Goal: Task Accomplishment & Management: Use online tool/utility

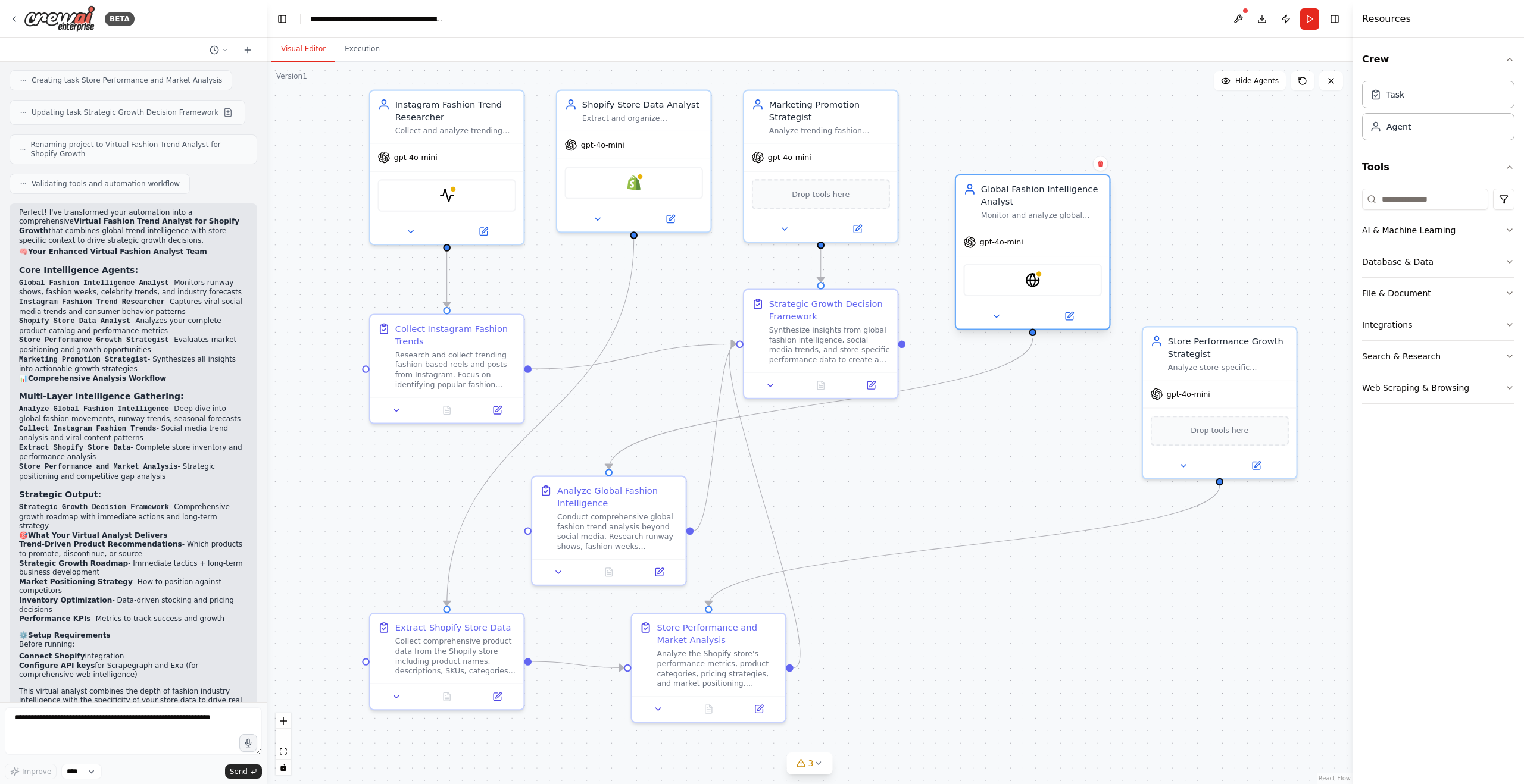
drag, startPoint x: 1040, startPoint y: 274, endPoint x: 1059, endPoint y: 182, distance: 93.9
click at [1059, 183] on div "Global Fashion Intelligence Analyst" at bounding box center [1041, 195] width 121 height 25
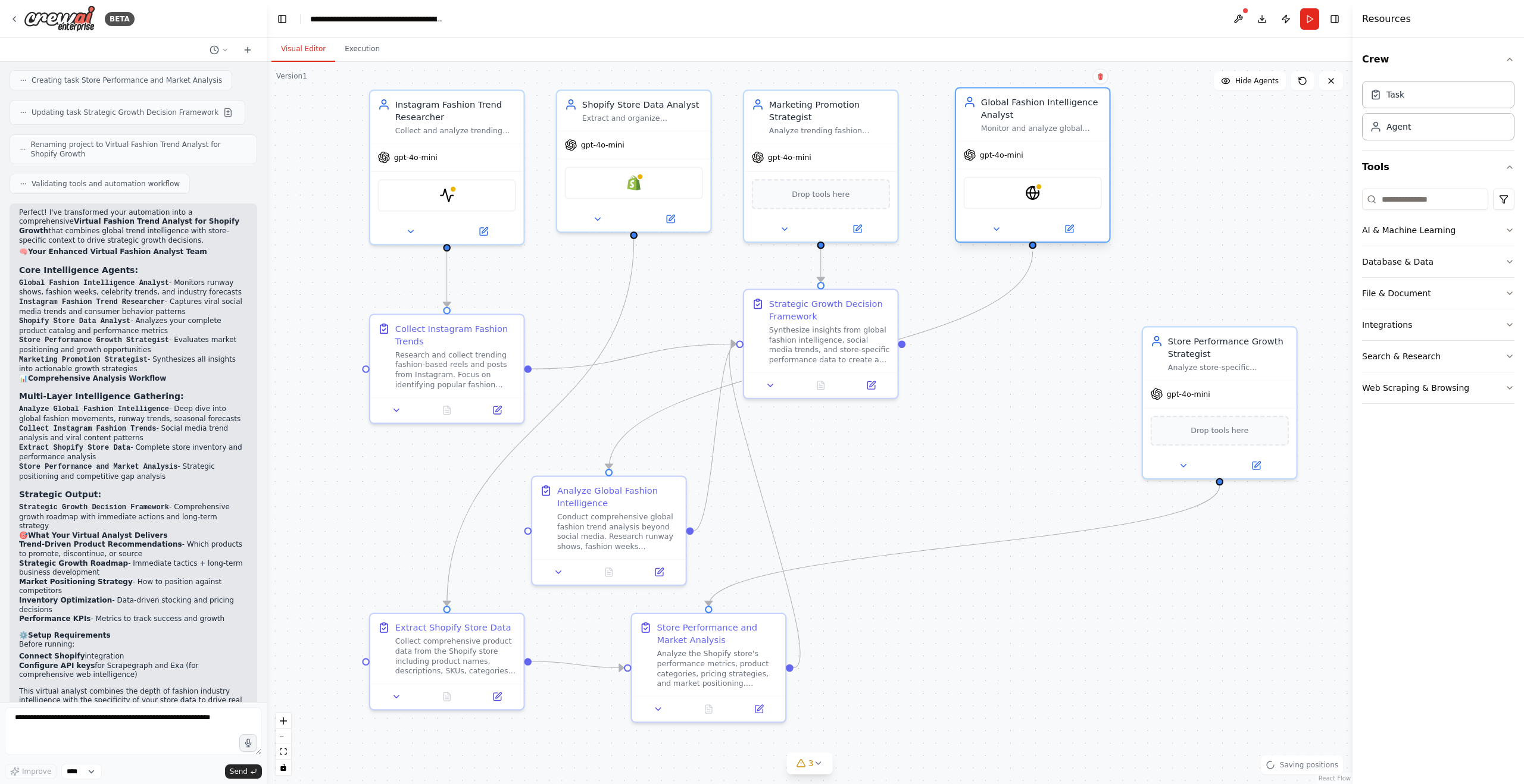
drag, startPoint x: 1047, startPoint y: 192, endPoint x: 997, endPoint y: 163, distance: 57.8
click at [1035, 116] on div "Global Fashion Intelligence Analyst" at bounding box center [1041, 108] width 121 height 25
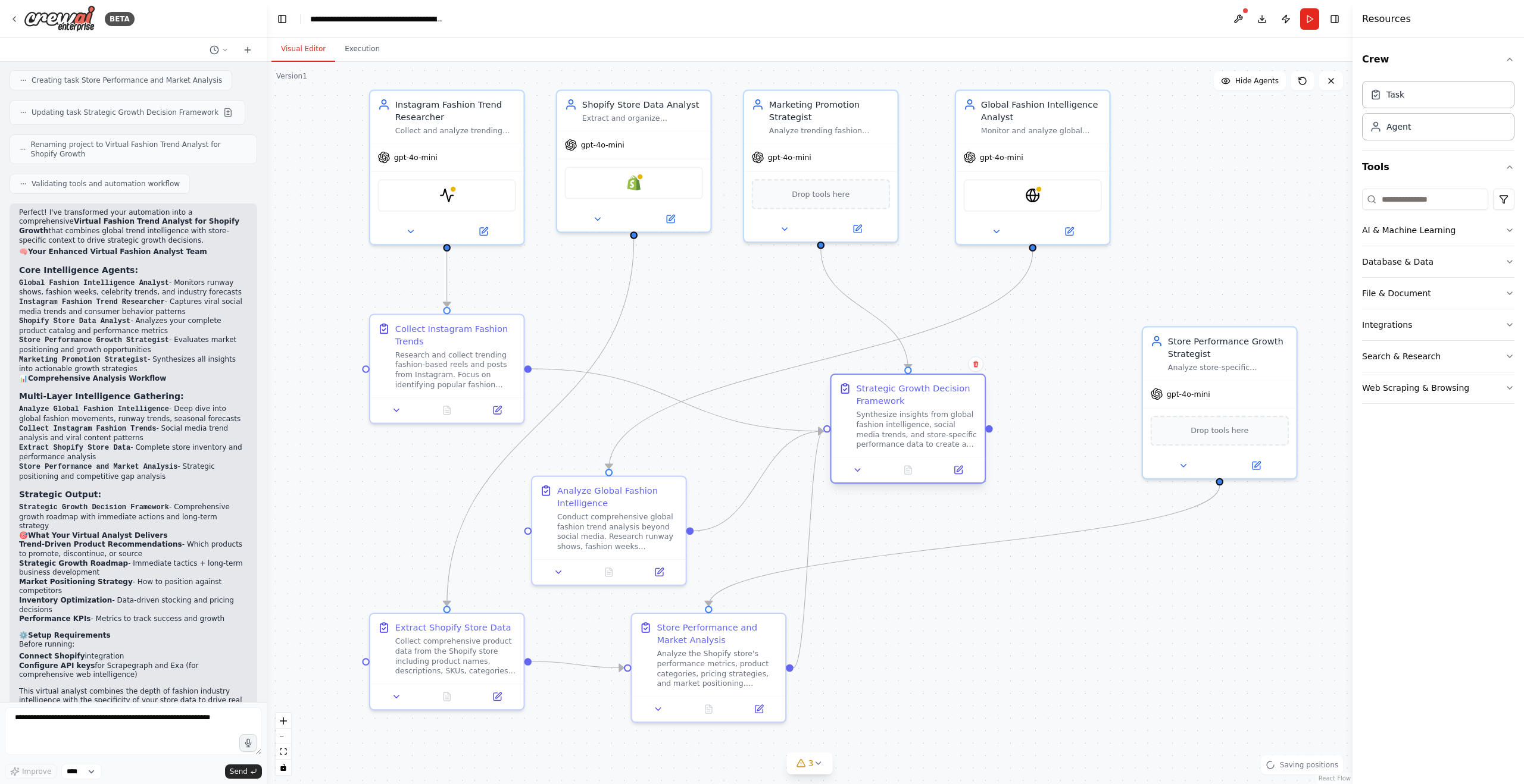
drag, startPoint x: 799, startPoint y: 318, endPoint x: 889, endPoint y: 406, distance: 125.9
click at [889, 406] on div "Strategic Growth Decision Framework" at bounding box center [916, 394] width 121 height 25
drag, startPoint x: 886, startPoint y: 405, endPoint x: 936, endPoint y: 405, distance: 50.0
click at [936, 405] on div "Strategic Growth Decision Framework" at bounding box center [967, 394] width 121 height 25
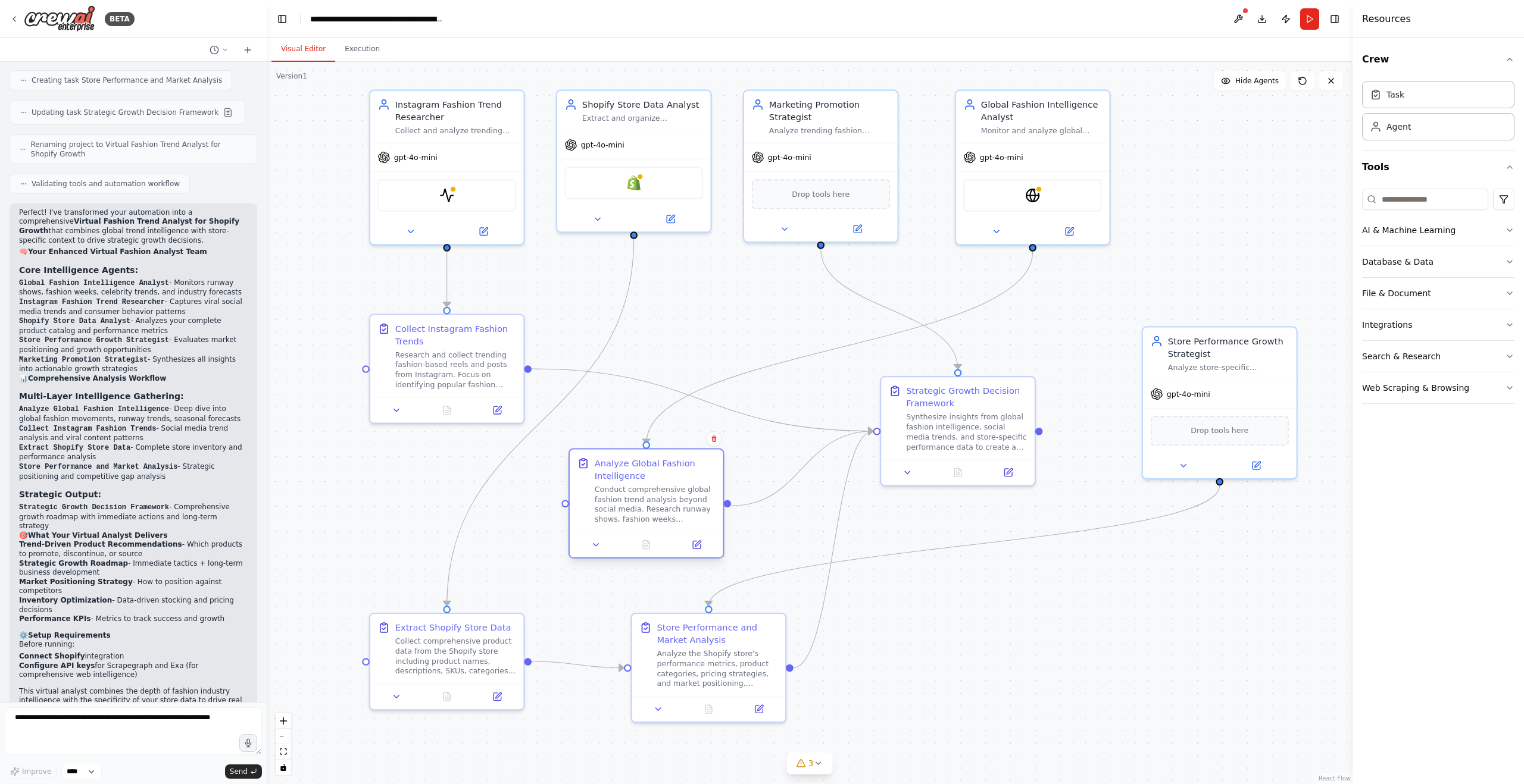
drag, startPoint x: 623, startPoint y: 490, endPoint x: 640, endPoint y: 473, distance: 24.0
click at [640, 473] on div "Analyze Global Fashion Intelligence" at bounding box center [655, 469] width 121 height 25
click at [1042, 654] on div ".deletable-edge-delete-btn { width: 20px; height: 20px; border: 0px solid #ffff…" at bounding box center [810, 423] width 1086 height 722
drag, startPoint x: 707, startPoint y: 637, endPoint x: 676, endPoint y: 634, distance: 31.1
click at [676, 634] on div "Store Performance and Market Analysis" at bounding box center [693, 631] width 121 height 25
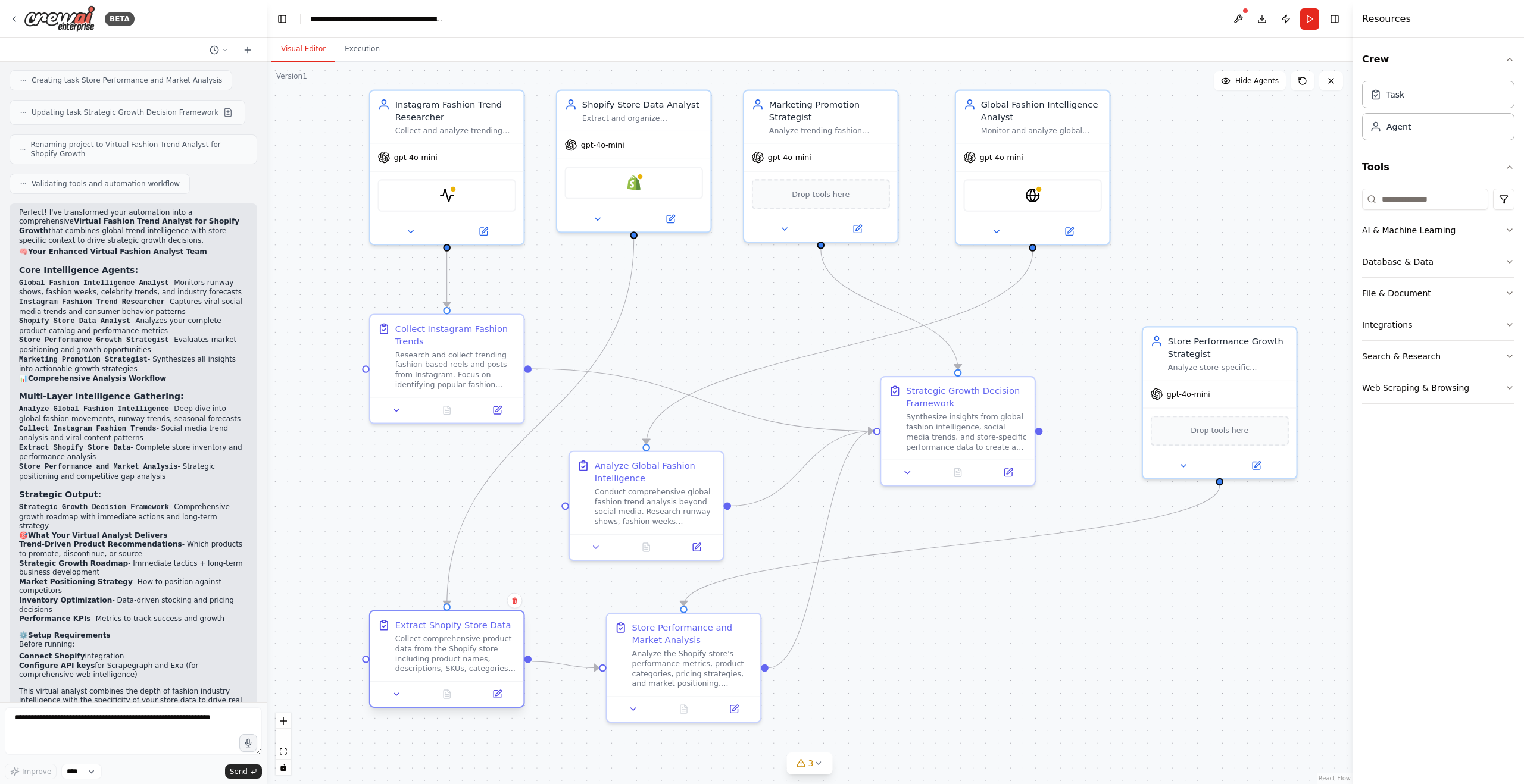
drag, startPoint x: 403, startPoint y: 629, endPoint x: 407, endPoint y: 634, distance: 6.4
click at [407, 634] on div "Extract Shopify Store Data Collect comprehensive product data from the Shopify …" at bounding box center [456, 646] width 121 height 55
click at [959, 638] on div ".deletable-edge-delete-btn { width: 20px; height: 20px; border: 0px solid #ffff…" at bounding box center [810, 423] width 1086 height 722
drag, startPoint x: 1214, startPoint y: 346, endPoint x: 1123, endPoint y: 399, distance: 105.3
click at [1123, 399] on div "Store Performance Growth Strategist" at bounding box center [1141, 394] width 121 height 25
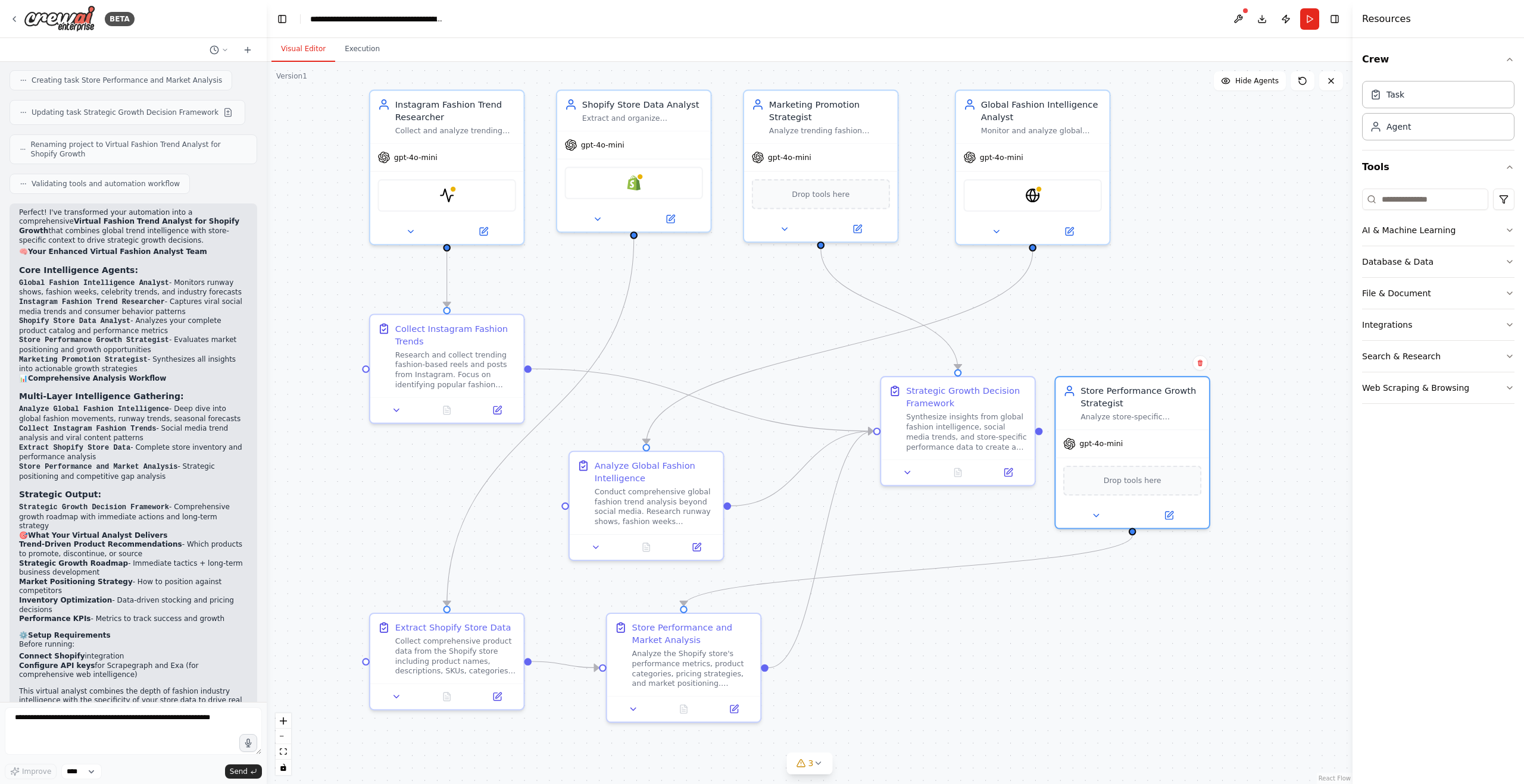
click at [1079, 581] on div ".deletable-edge-delete-btn { width: 20px; height: 20px; border: 0px solid #ffff…" at bounding box center [810, 423] width 1086 height 722
drag, startPoint x: 626, startPoint y: 470, endPoint x: 600, endPoint y: 457, distance: 29.1
click at [600, 457] on div "Analyze Global Fashion Intelligence" at bounding box center [630, 458] width 121 height 25
drag, startPoint x: 605, startPoint y: 455, endPoint x: 621, endPoint y: 450, distance: 16.8
click at [621, 450] on div "Analyze Global Fashion Intelligence" at bounding box center [655, 445] width 121 height 25
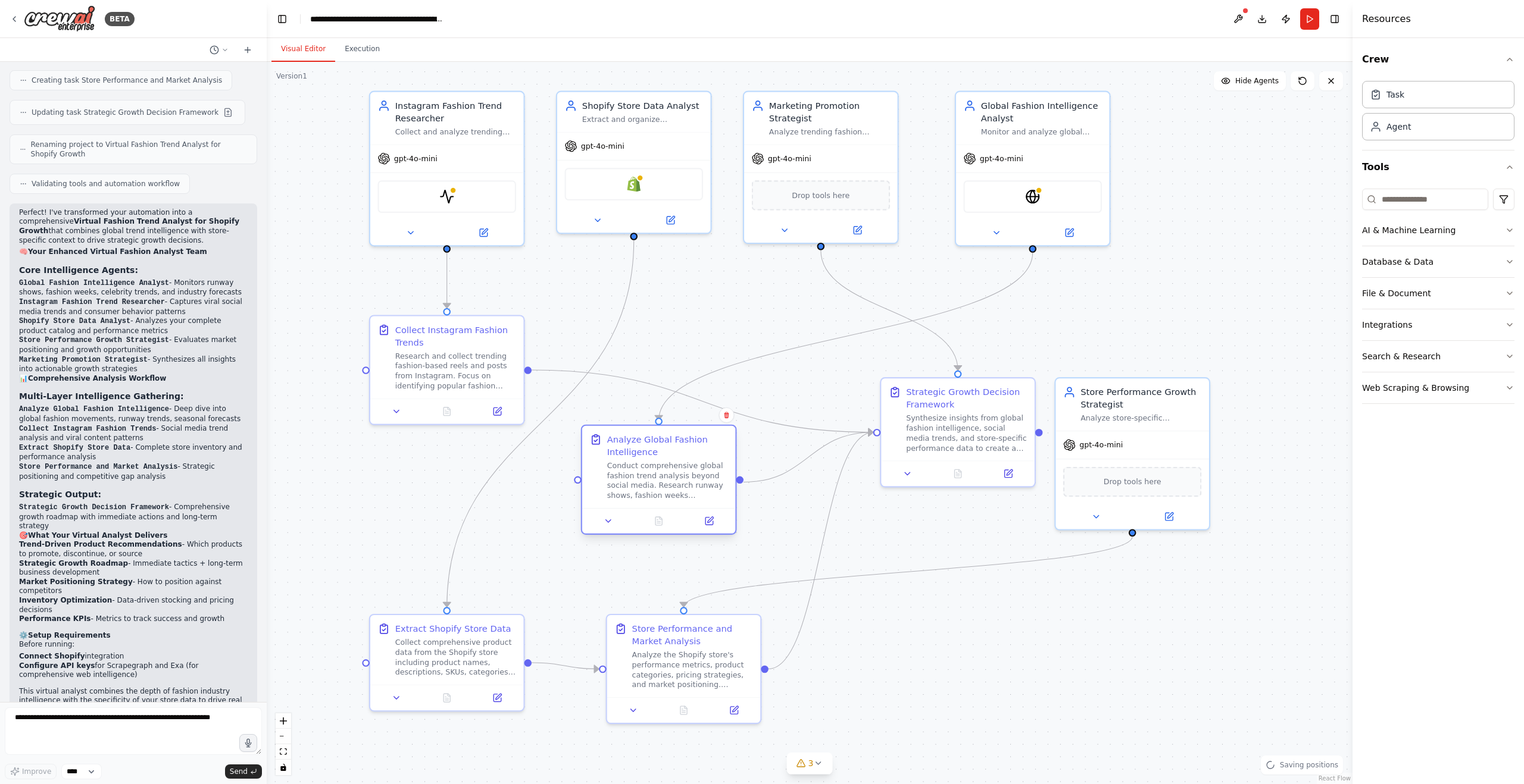
drag, startPoint x: 630, startPoint y: 447, endPoint x: 647, endPoint y: 448, distance: 17.0
click at [647, 448] on div "Analyze Global Fashion Intelligence" at bounding box center [667, 445] width 121 height 25
click at [1116, 632] on div ".deletable-edge-delete-btn { width: 20px; height: 20px; border: 0px solid #ffff…" at bounding box center [810, 423] width 1086 height 722
drag, startPoint x: 671, startPoint y: 632, endPoint x: 651, endPoint y: 627, distance: 20.6
click at [651, 627] on div "Store Performance and Market Analysis" at bounding box center [667, 632] width 121 height 25
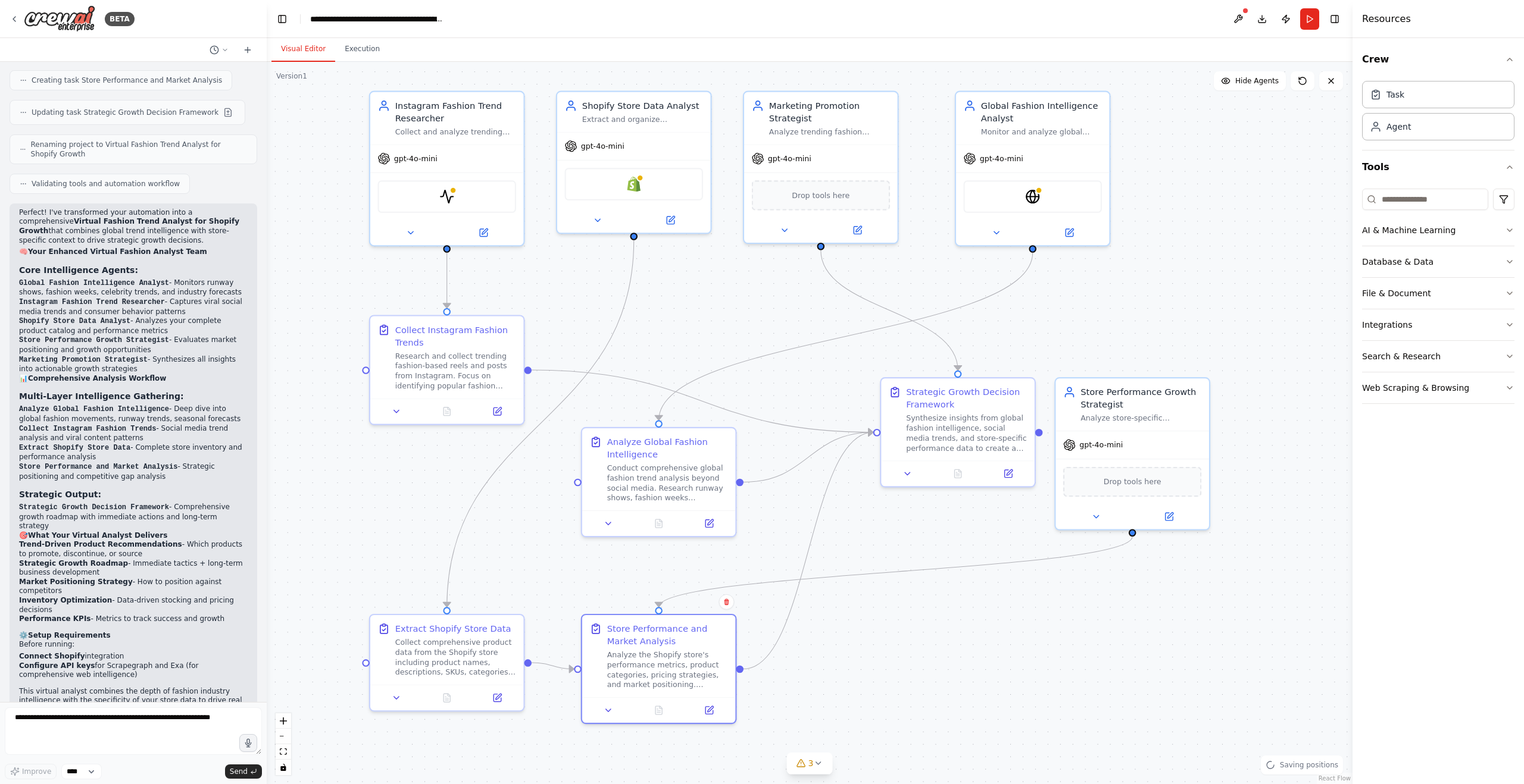
click at [946, 639] on div ".deletable-edge-delete-btn { width: 20px; height: 20px; border: 0px solid #ffff…" at bounding box center [810, 423] width 1086 height 722
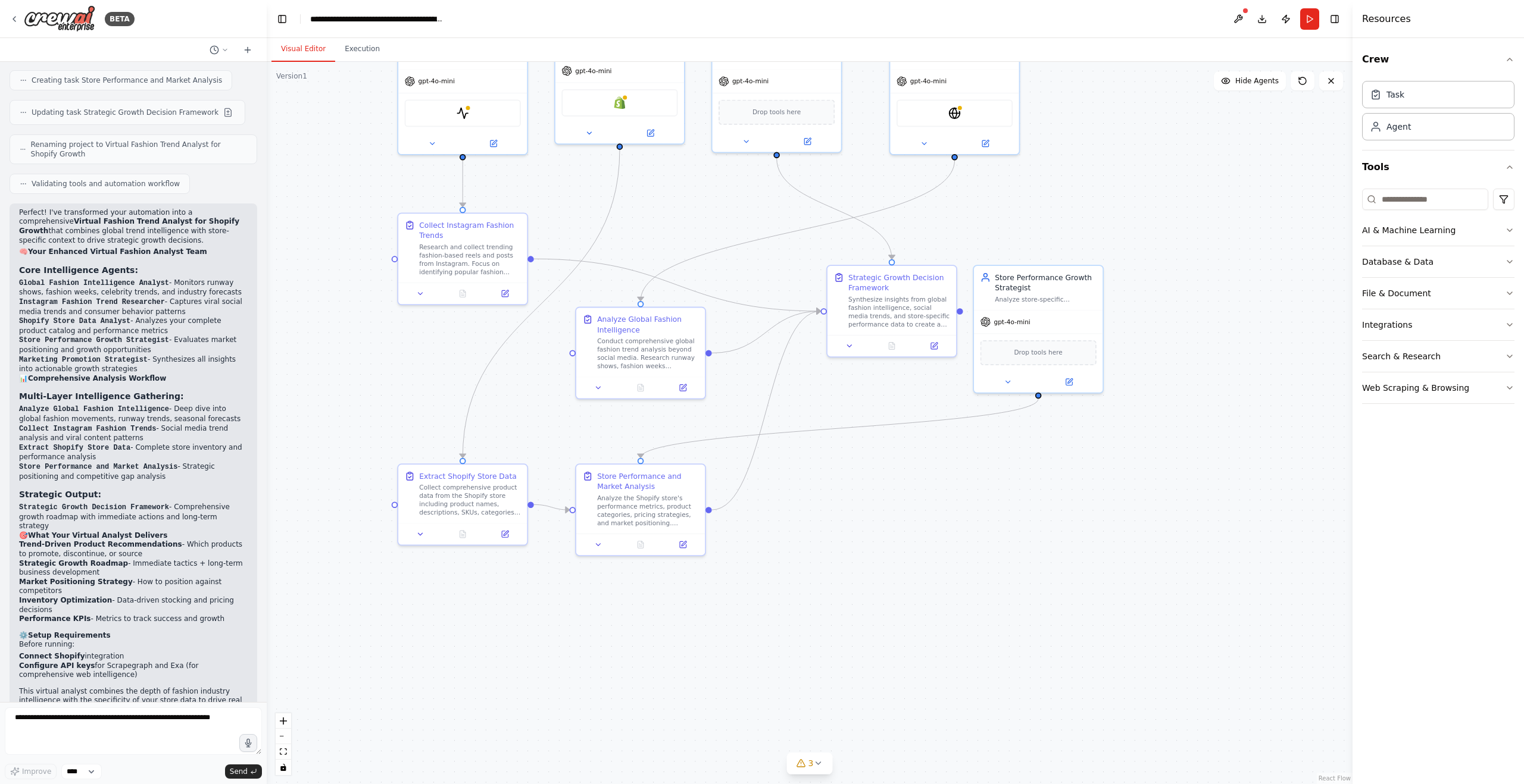
drag, startPoint x: 529, startPoint y: 558, endPoint x: 529, endPoint y: 405, distance: 153.0
click at [529, 405] on div ".deletable-edge-delete-btn { width: 20px; height: 20px; border: 0px solid #ffff…" at bounding box center [810, 423] width 1086 height 722
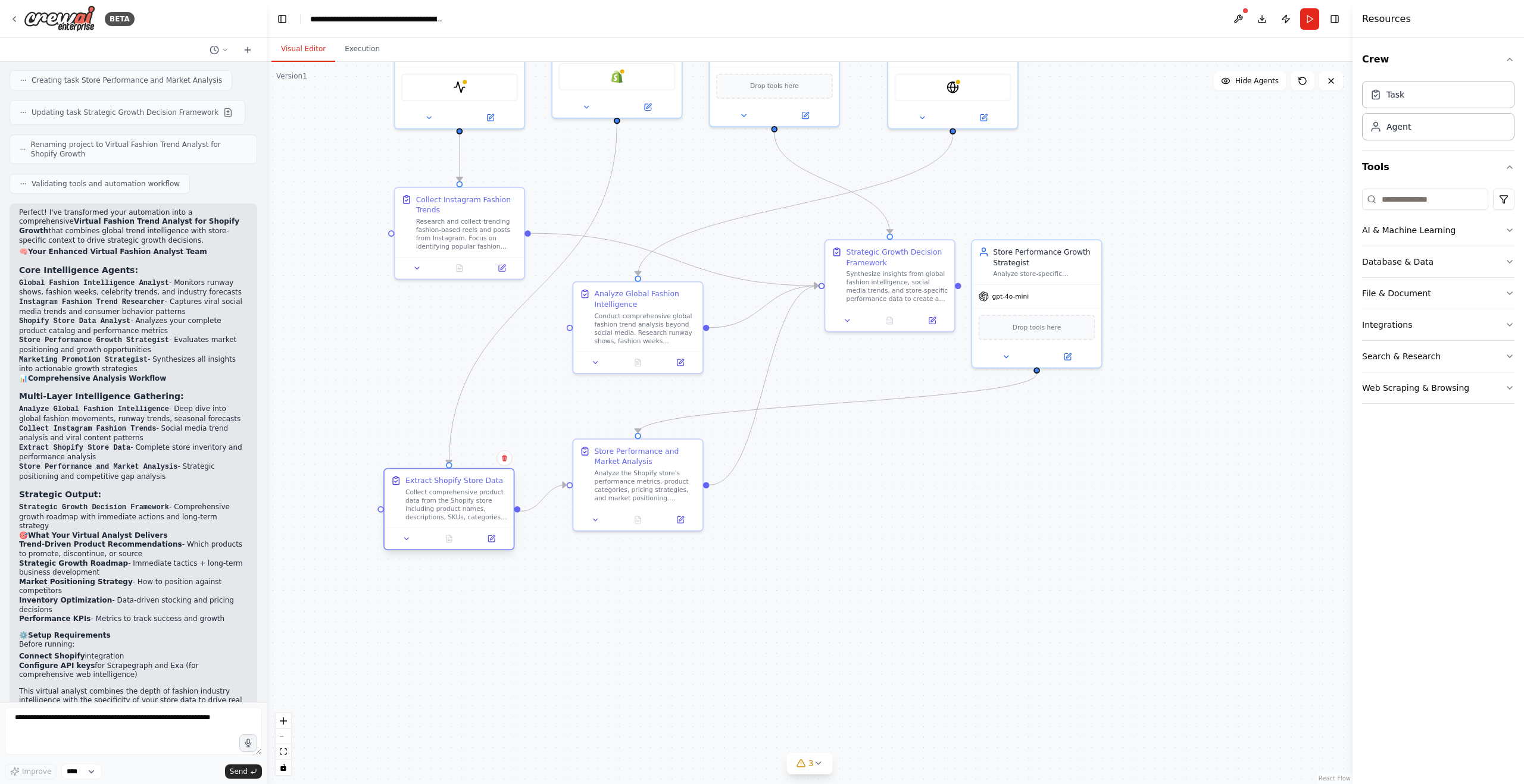
drag, startPoint x: 474, startPoint y: 454, endPoint x: 469, endPoint y: 487, distance: 33.4
click at [469, 487] on div "Extract Shopify Store Data Collect comprehensive product data from the Shopify …" at bounding box center [456, 498] width 102 height 46
drag, startPoint x: 621, startPoint y: 461, endPoint x: 619, endPoint y: 485, distance: 24.1
click at [619, 485] on div "Store Performance and Market Analysis Analyze the Shopify store's performance m…" at bounding box center [645, 493] width 102 height 57
drag, startPoint x: 619, startPoint y: 292, endPoint x: 566, endPoint y: 338, distance: 70.2
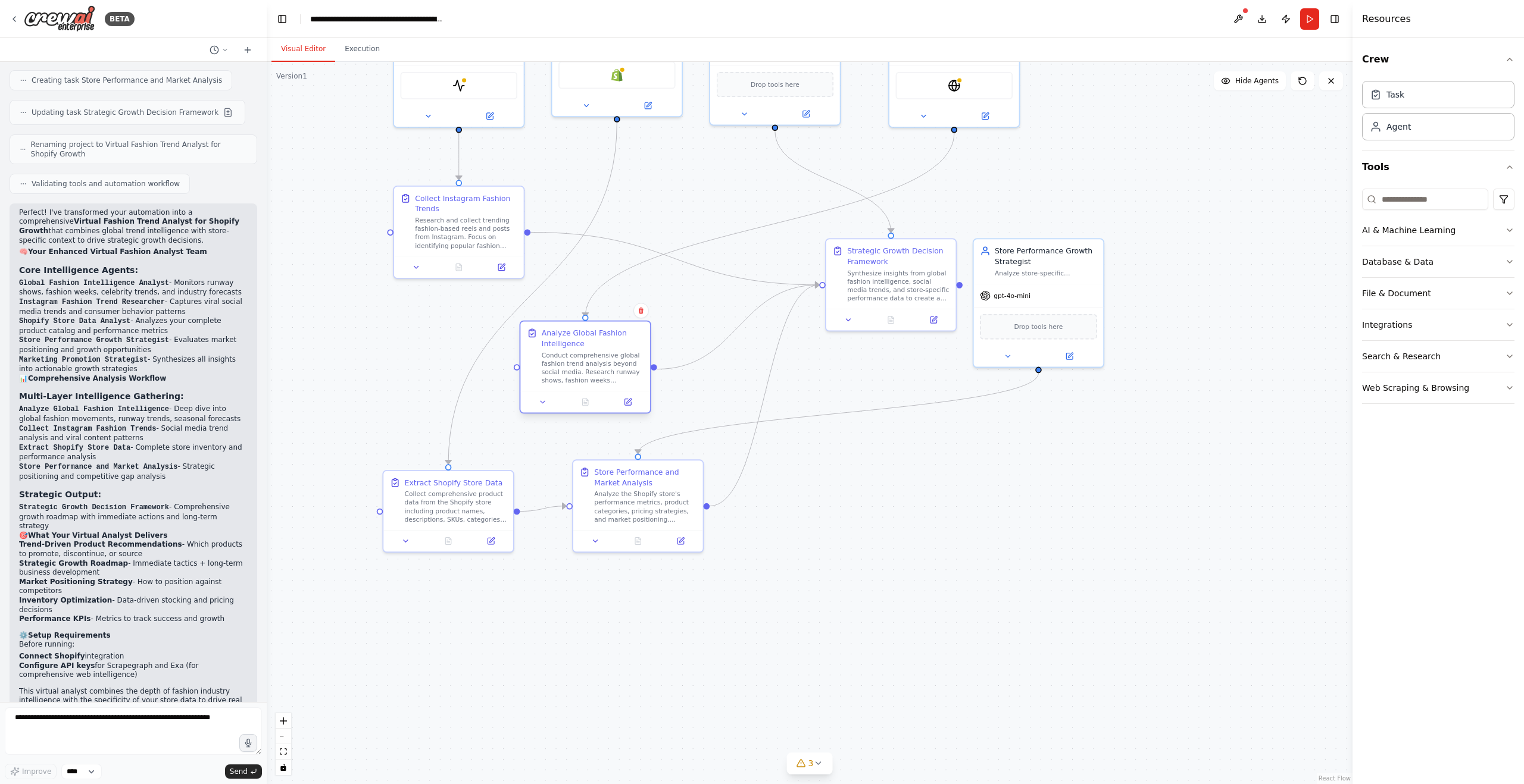
click at [566, 338] on div "Analyze Global Fashion Intelligence" at bounding box center [593, 338] width 103 height 21
drag, startPoint x: 852, startPoint y: 568, endPoint x: 840, endPoint y: 569, distance: 12.0
click at [852, 569] on div ".deletable-edge-delete-btn { width: 20px; height: 20px; border: 0px solid #ffff…" at bounding box center [810, 423] width 1086 height 722
drag, startPoint x: 614, startPoint y: 484, endPoint x: 602, endPoint y: 490, distance: 13.4
click at [602, 490] on div "Store Performance and Market Analysis" at bounding box center [635, 486] width 102 height 21
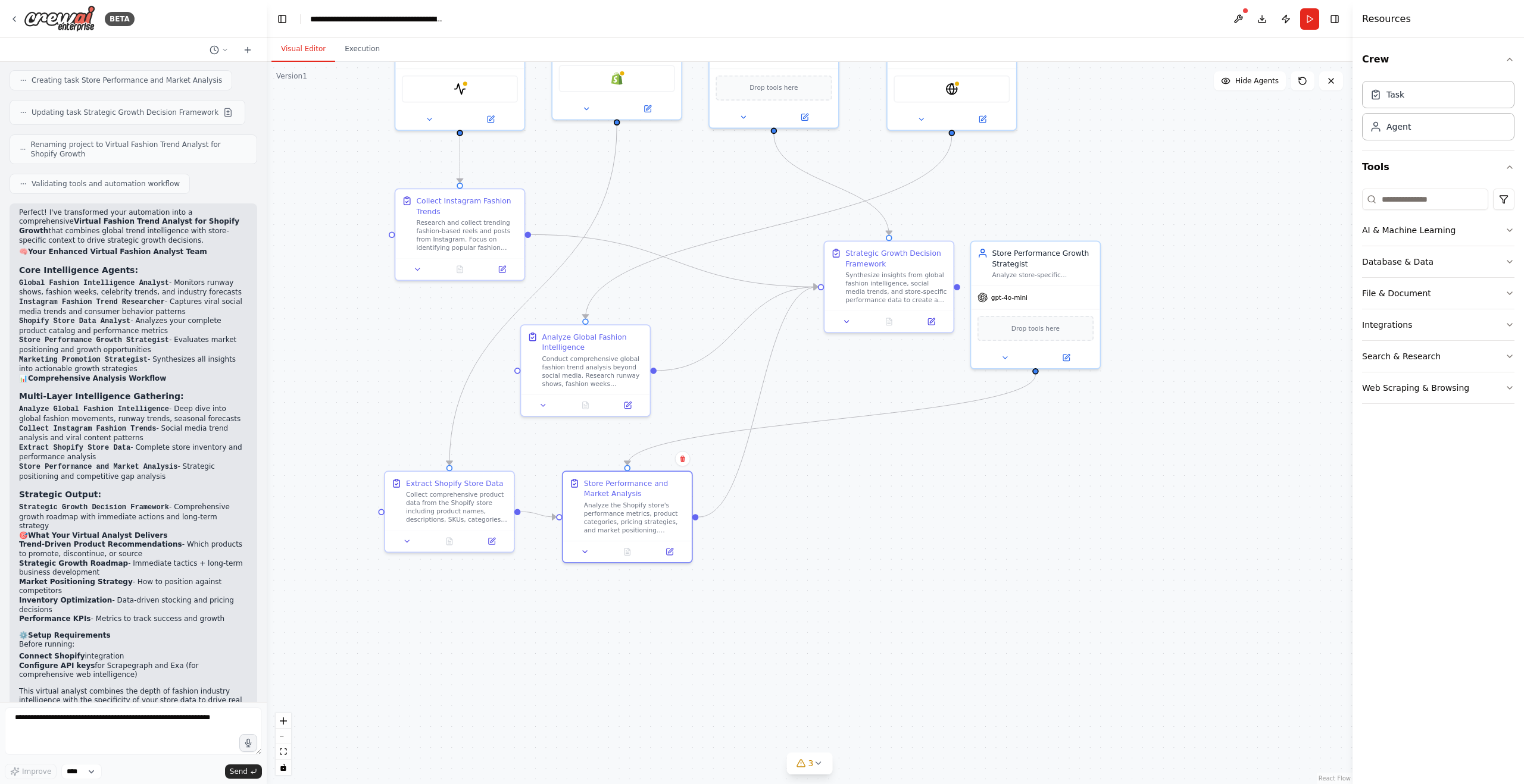
click at [881, 533] on div ".deletable-edge-delete-btn { width: 20px; height: 20px; border: 0px solid #ffff…" at bounding box center [810, 423] width 1086 height 722
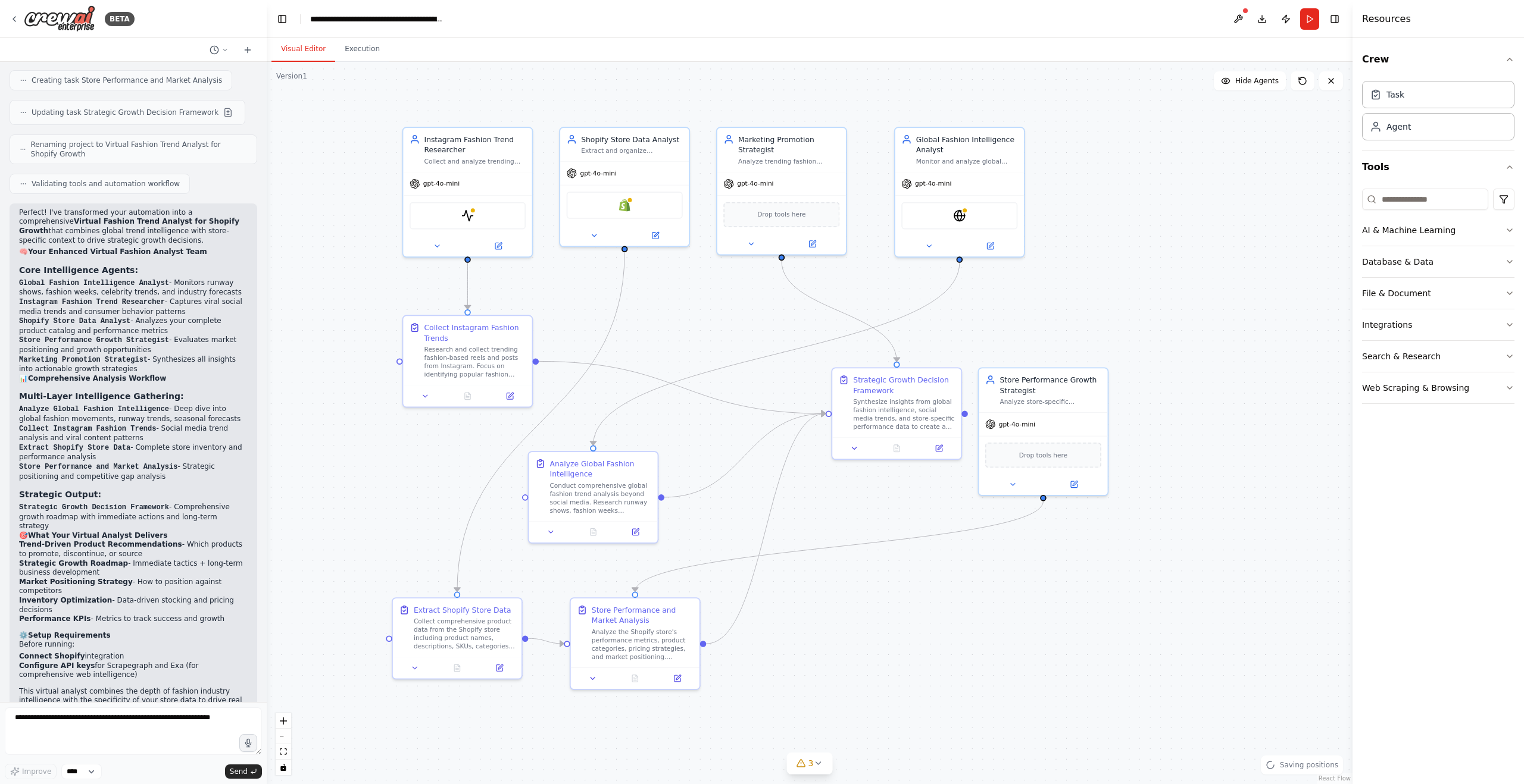
drag, startPoint x: 874, startPoint y: 469, endPoint x: 882, endPoint y: 596, distance: 127.3
click at [882, 596] on div ".deletable-edge-delete-btn { width: 20px; height: 20px; border: 0px solid #ffff…" at bounding box center [810, 423] width 1086 height 722
click at [327, 235] on div ".deletable-edge-delete-btn { width: 20px; height: 20px; border: 0px solid #ffff…" at bounding box center [810, 423] width 1086 height 722
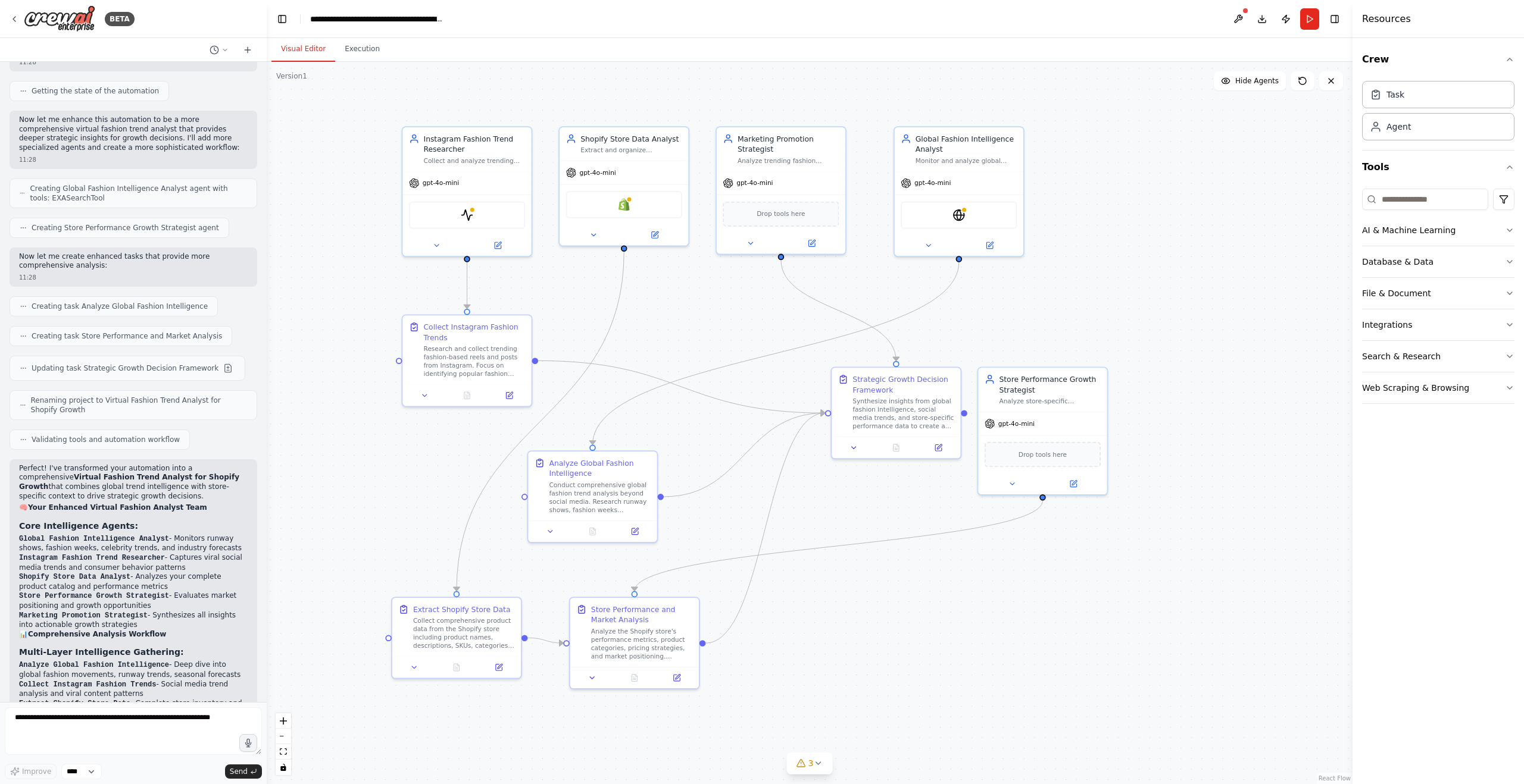
scroll to position [1260, 0]
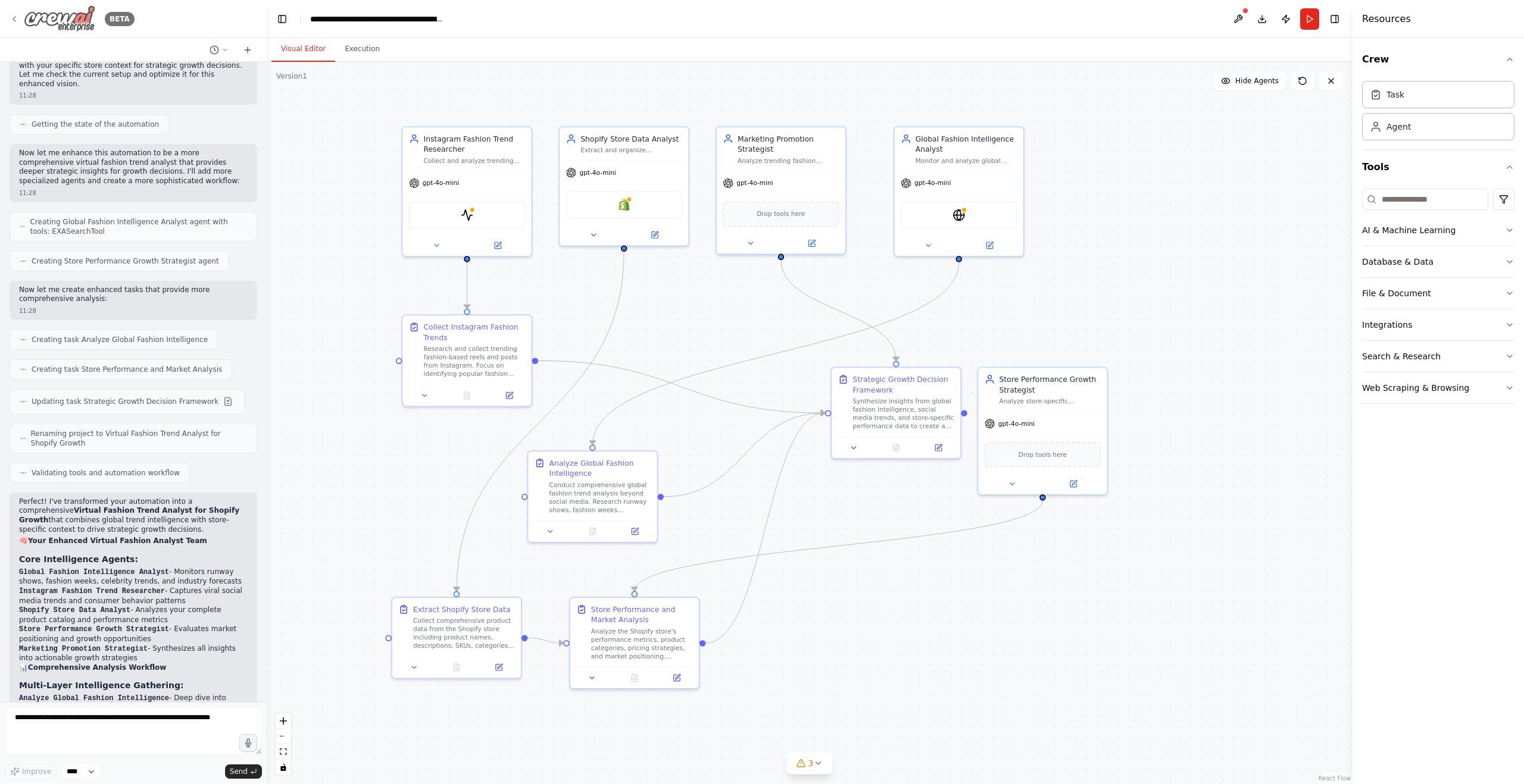
click at [11, 16] on icon at bounding box center [14, 19] width 10 height 10
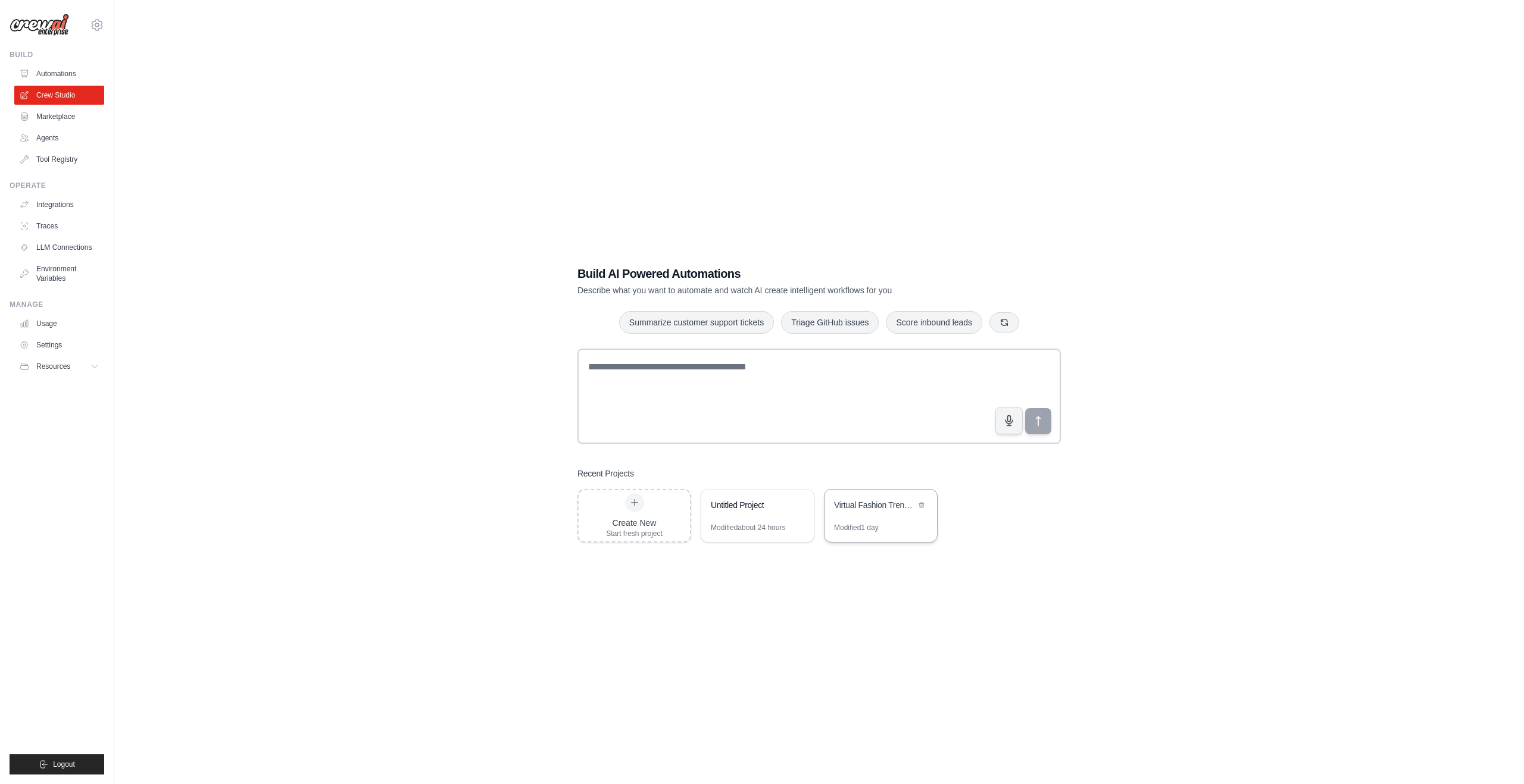
click at [836, 507] on div "Virtual Fashion Trend Analyst for Shopify Growth" at bounding box center [874, 505] width 81 height 12
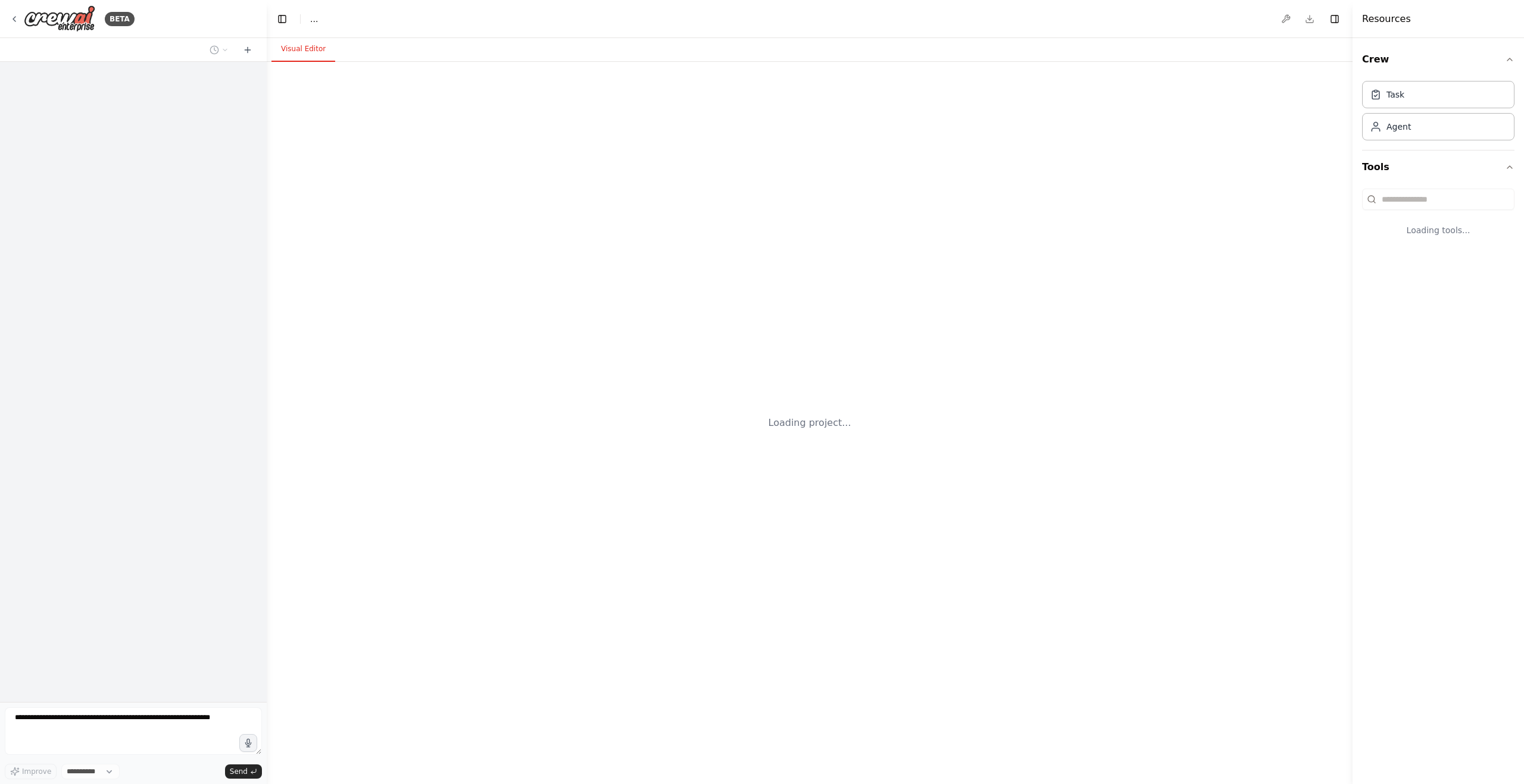
select select "****"
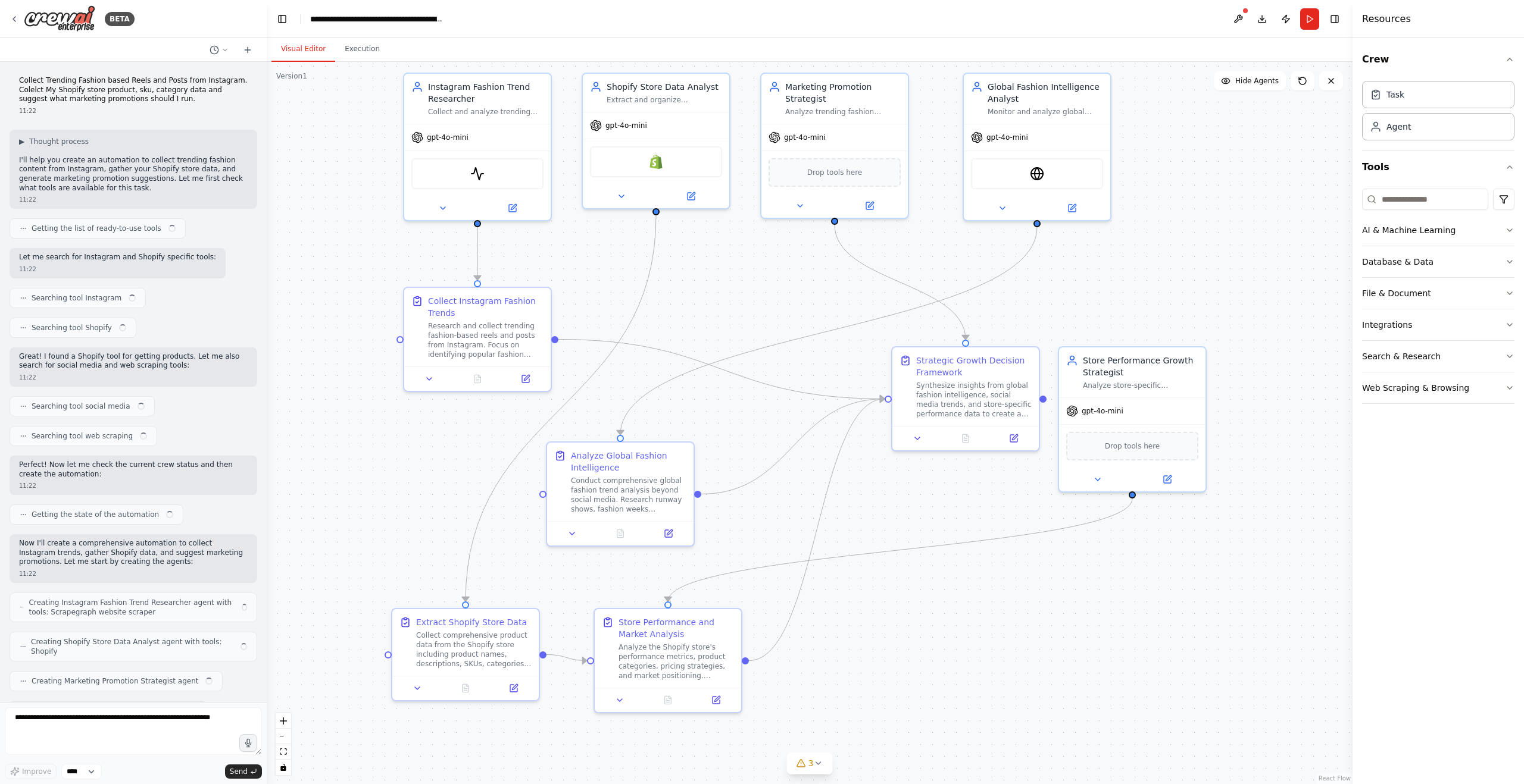
scroll to position [675, 0]
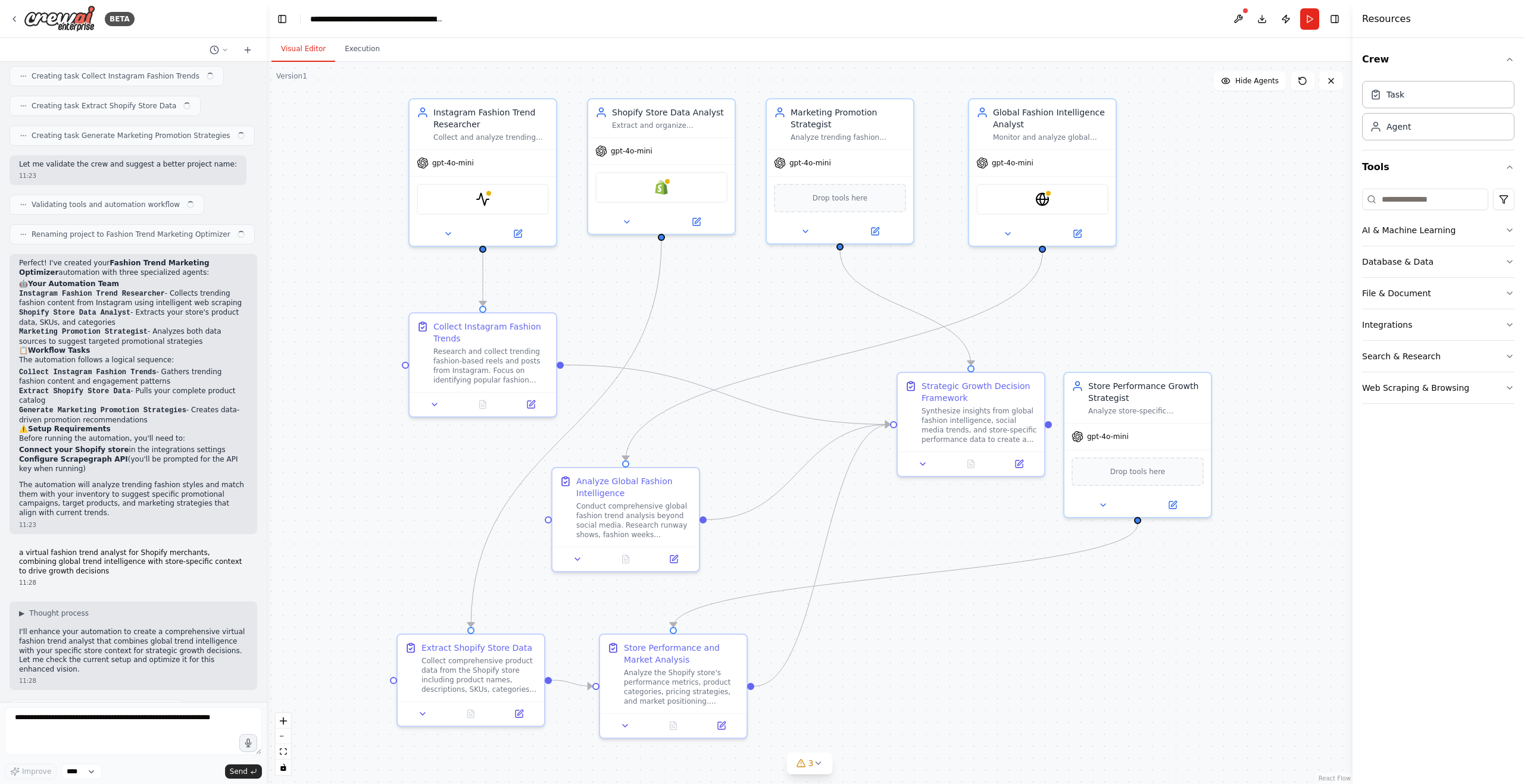
drag, startPoint x: 1078, startPoint y: 499, endPoint x: 1153, endPoint y: 619, distance: 141.5
click at [1154, 619] on div ".deletable-edge-delete-btn { width: 20px; height: 20px; border: 0px solid #ffff…" at bounding box center [810, 423] width 1086 height 722
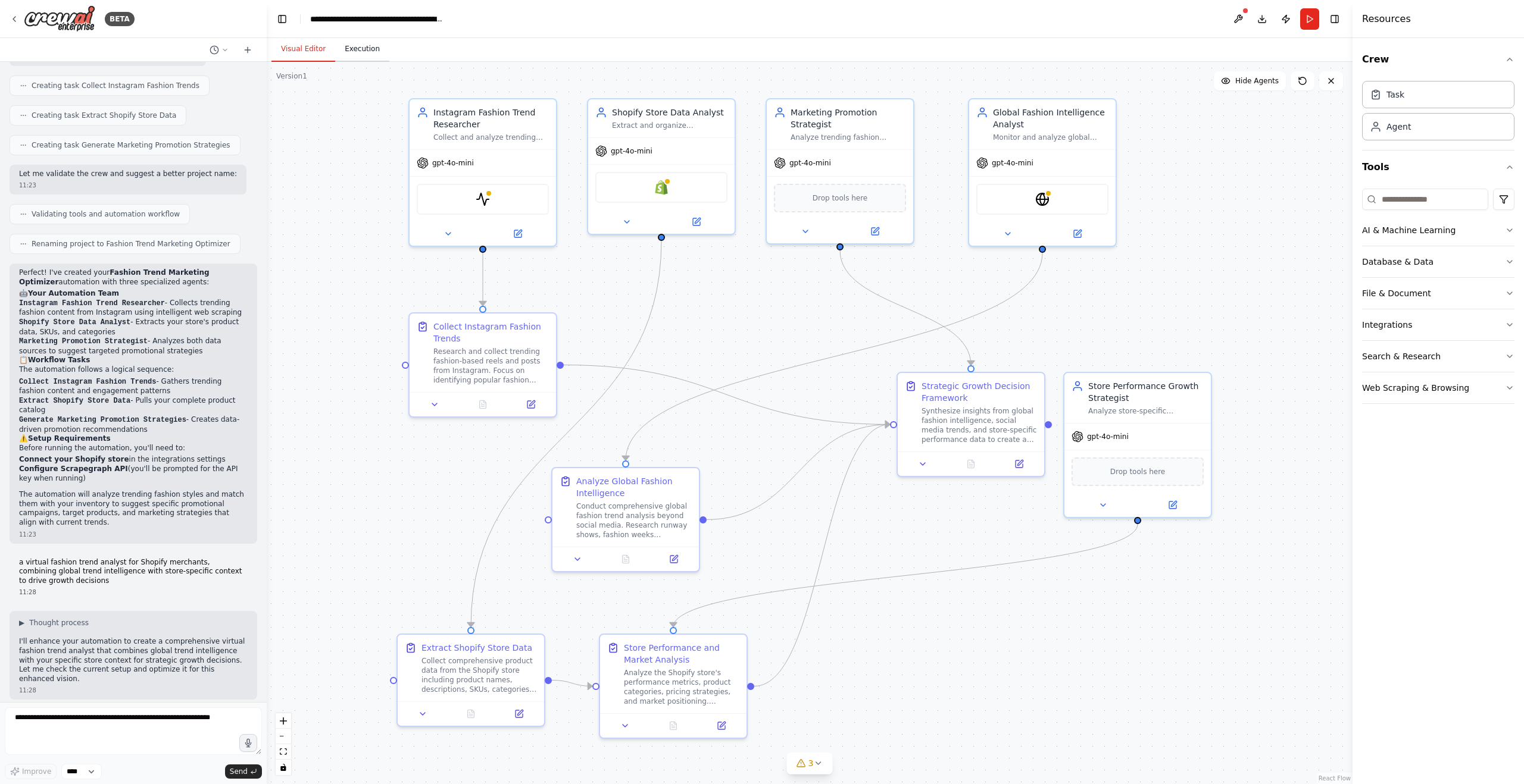
click at [363, 40] on button "Execution" at bounding box center [362, 49] width 54 height 25
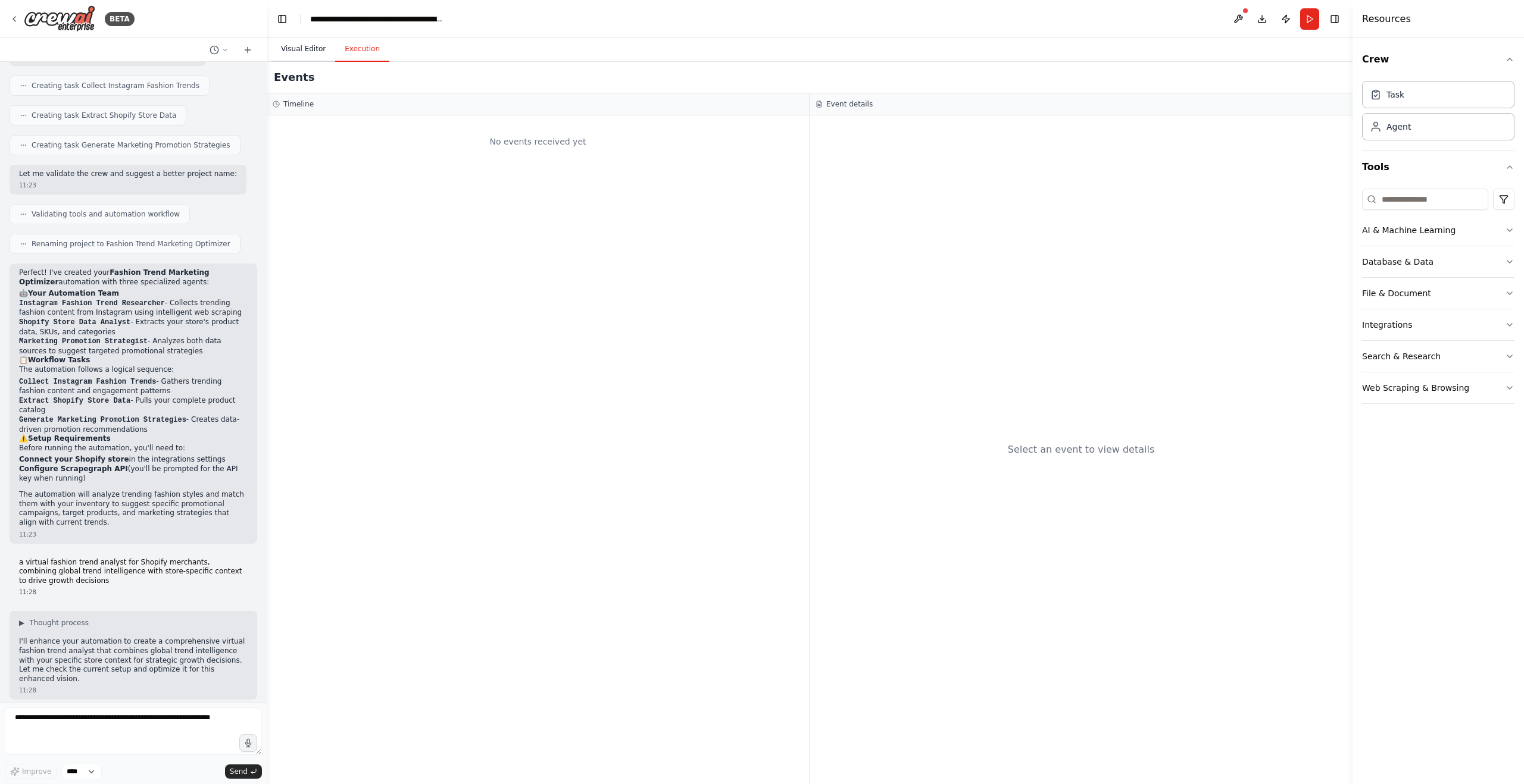
click at [311, 45] on button "Visual Editor" at bounding box center [303, 49] width 64 height 25
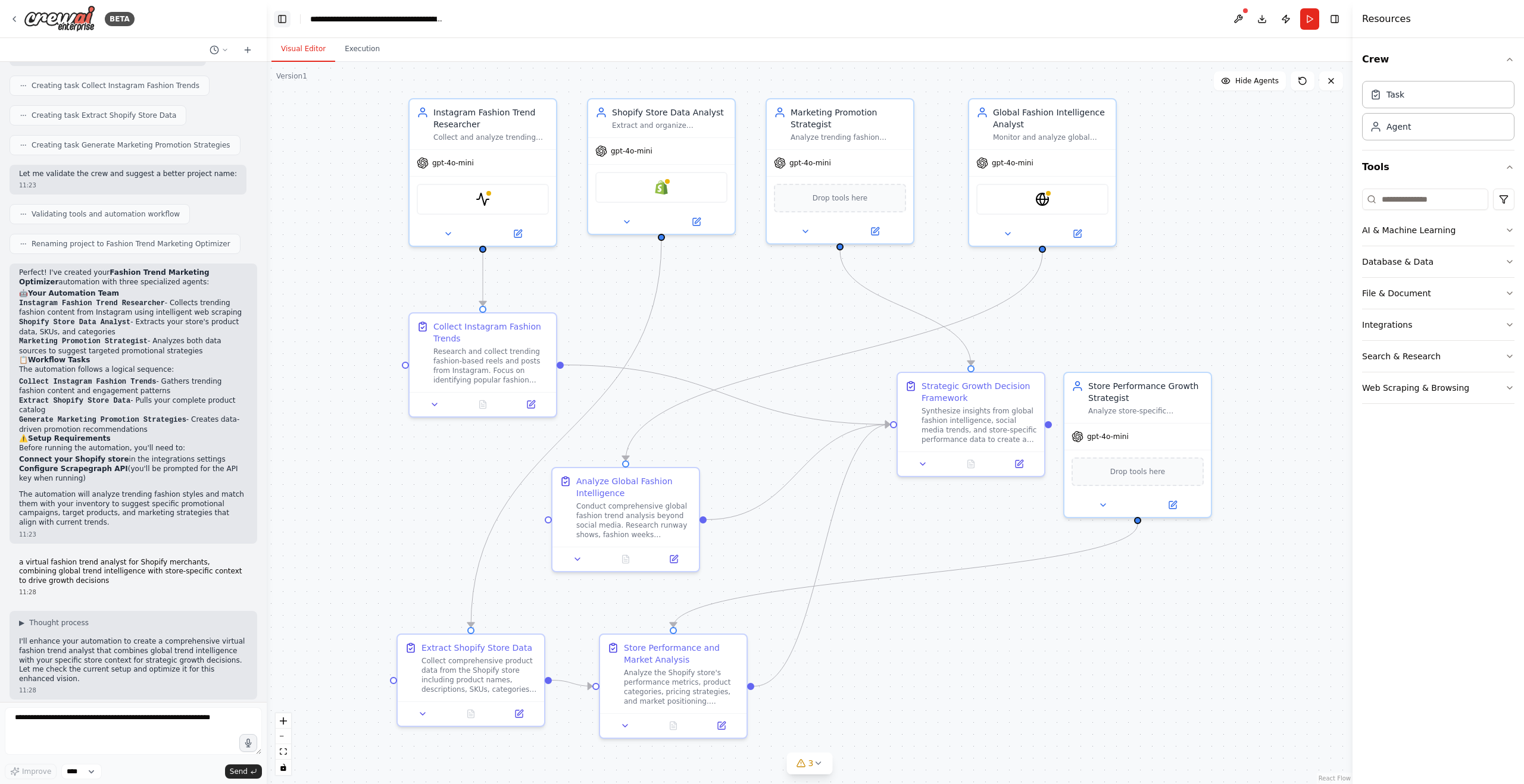
click at [279, 19] on button "Toggle Left Sidebar" at bounding box center [282, 19] width 17 height 17
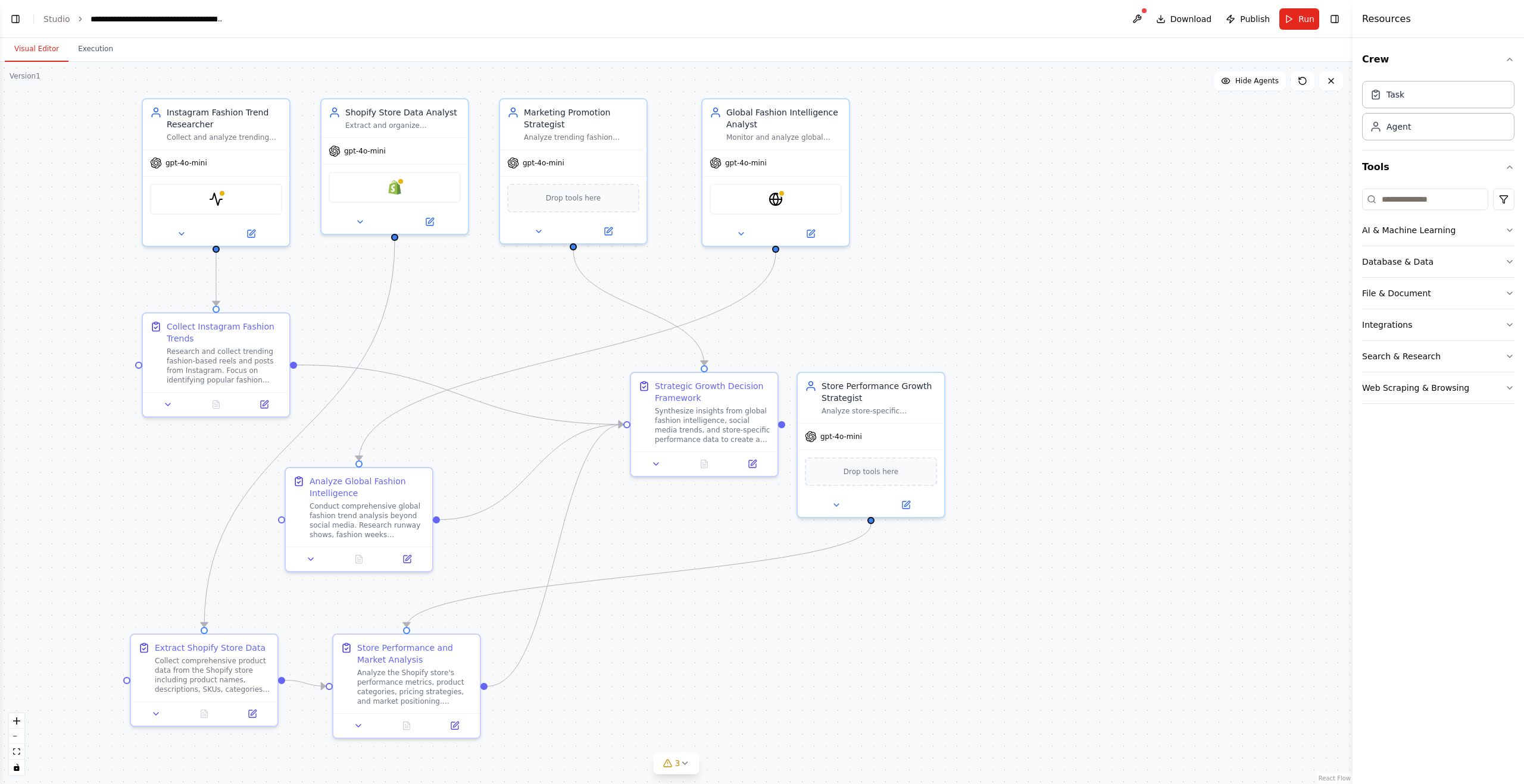
click at [1027, 235] on div ".deletable-edge-delete-btn { width: 20px; height: 20px; border: 0px solid #ffff…" at bounding box center [676, 423] width 1353 height 722
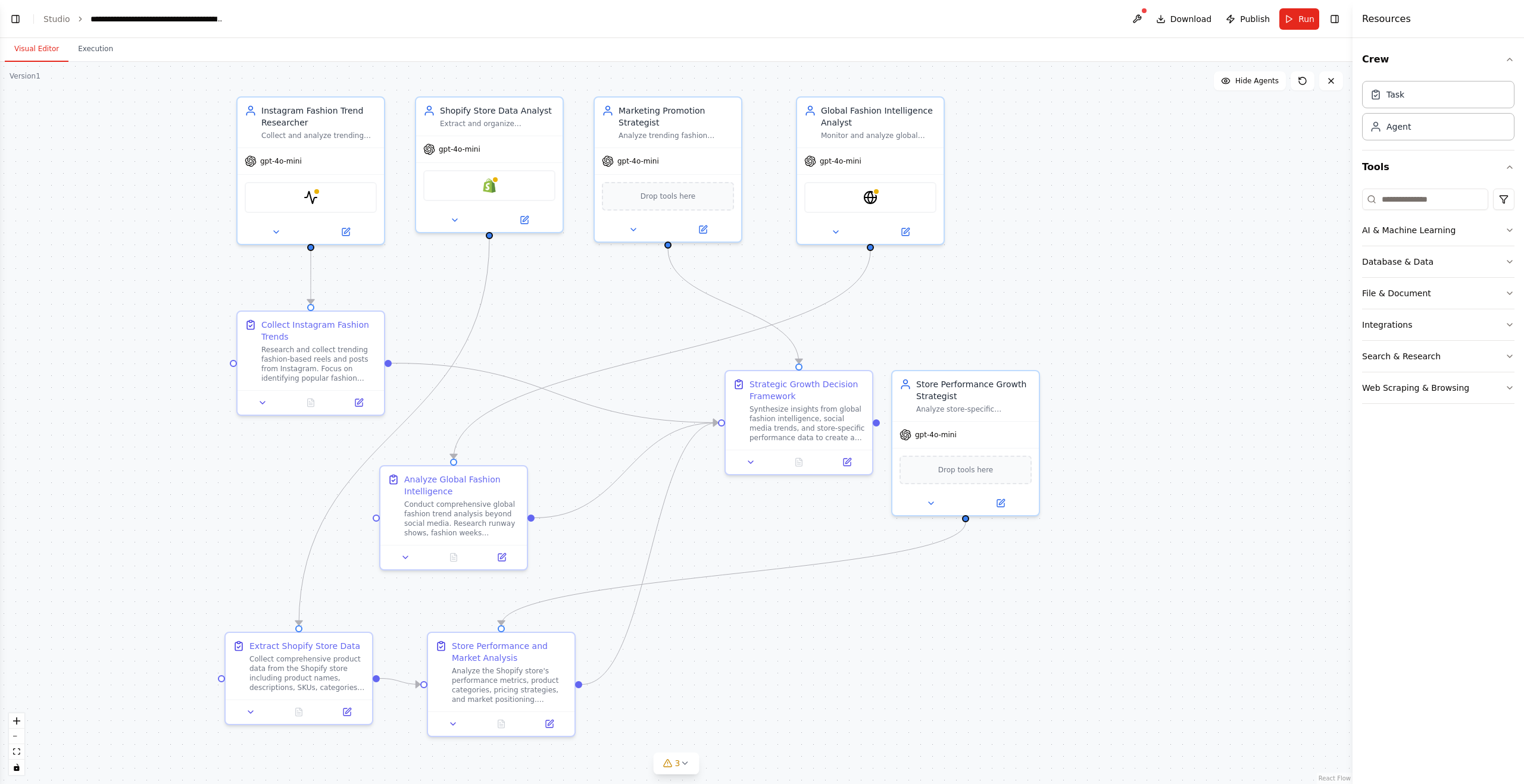
drag, startPoint x: 999, startPoint y: 282, endPoint x: 1093, endPoint y: 280, distance: 94.0
click at [1093, 280] on div ".deletable-edge-delete-btn { width: 20px; height: 20px; border: 0px solid #ffff…" at bounding box center [676, 423] width 1353 height 722
click at [875, 203] on div "EXASearchTool" at bounding box center [870, 195] width 132 height 31
click at [856, 197] on div "EXASearchTool" at bounding box center [870, 195] width 132 height 31
click at [871, 197] on img at bounding box center [871, 195] width 14 height 14
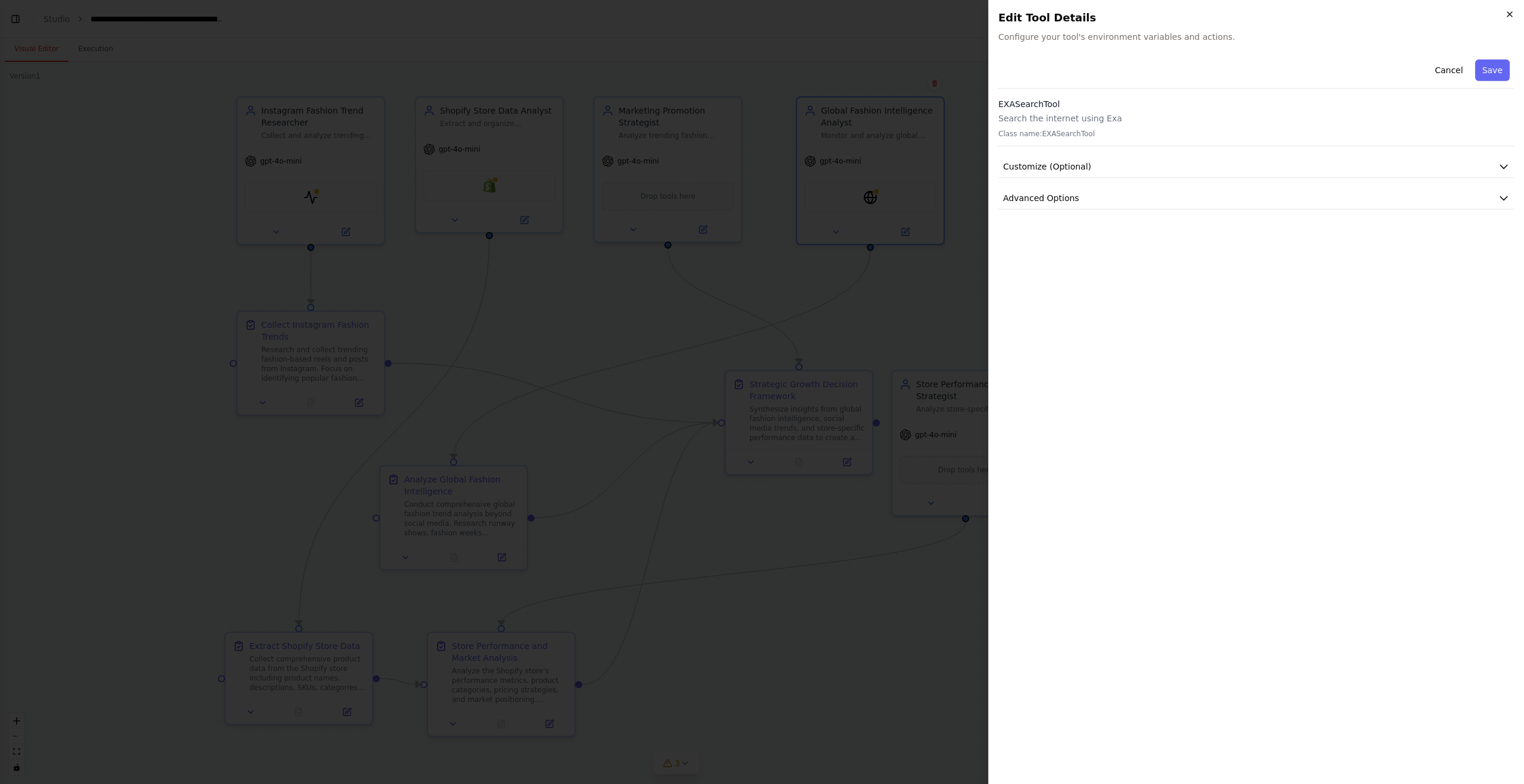
click at [1511, 16] on icon "button" at bounding box center [1510, 14] width 5 height 5
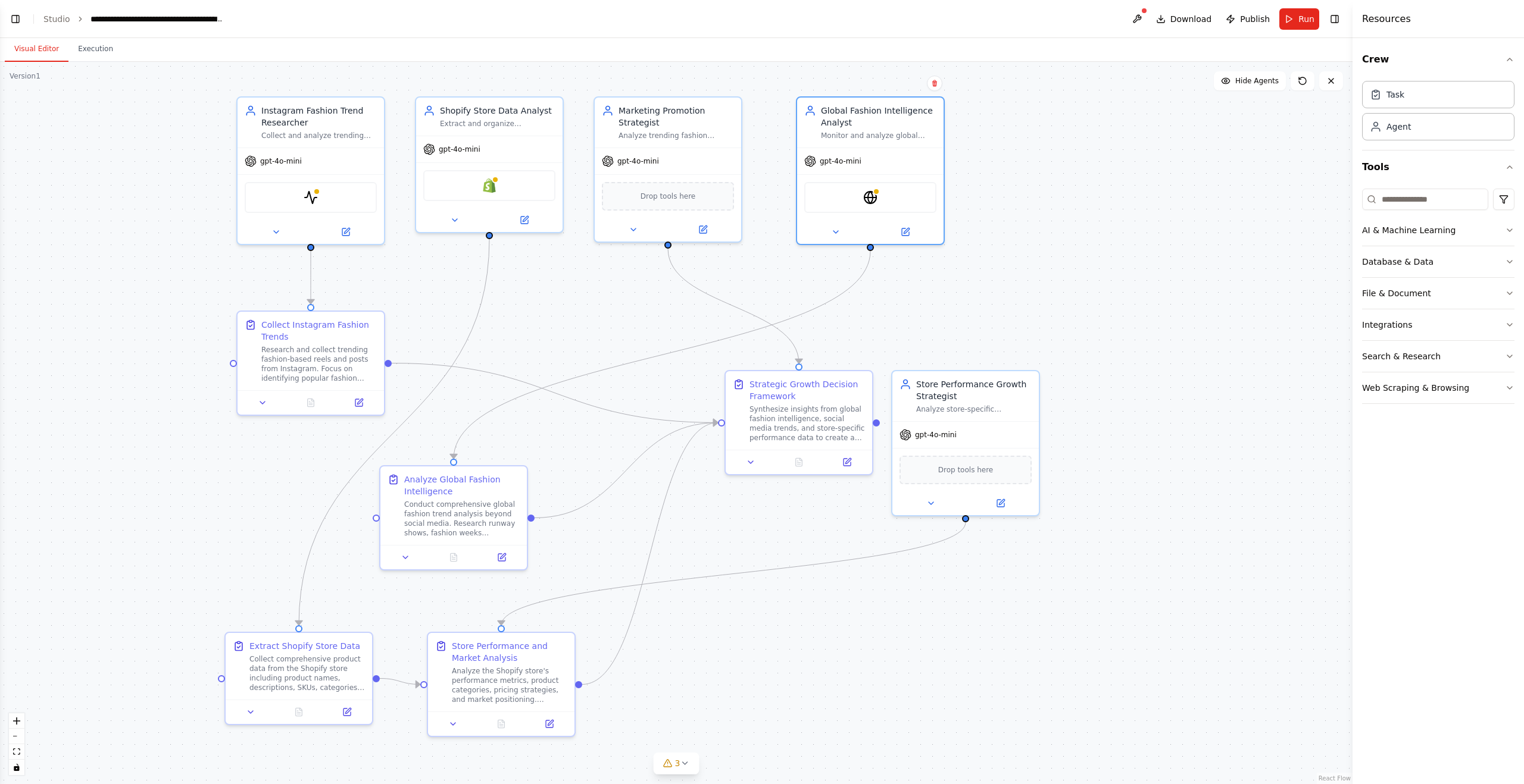
drag, startPoint x: 1274, startPoint y: 179, endPoint x: 948, endPoint y: 195, distance: 326.4
click at [1274, 179] on div ".deletable-edge-delete-btn { width: 20px; height: 20px; border: 0px solid #ffff…" at bounding box center [676, 423] width 1353 height 722
click at [1152, 286] on div ".deletable-edge-delete-btn { width: 20px; height: 20px; border: 0px solid #ffff…" at bounding box center [676, 423] width 1353 height 722
click at [16, 22] on button "Toggle Left Sidebar" at bounding box center [16, 19] width 17 height 17
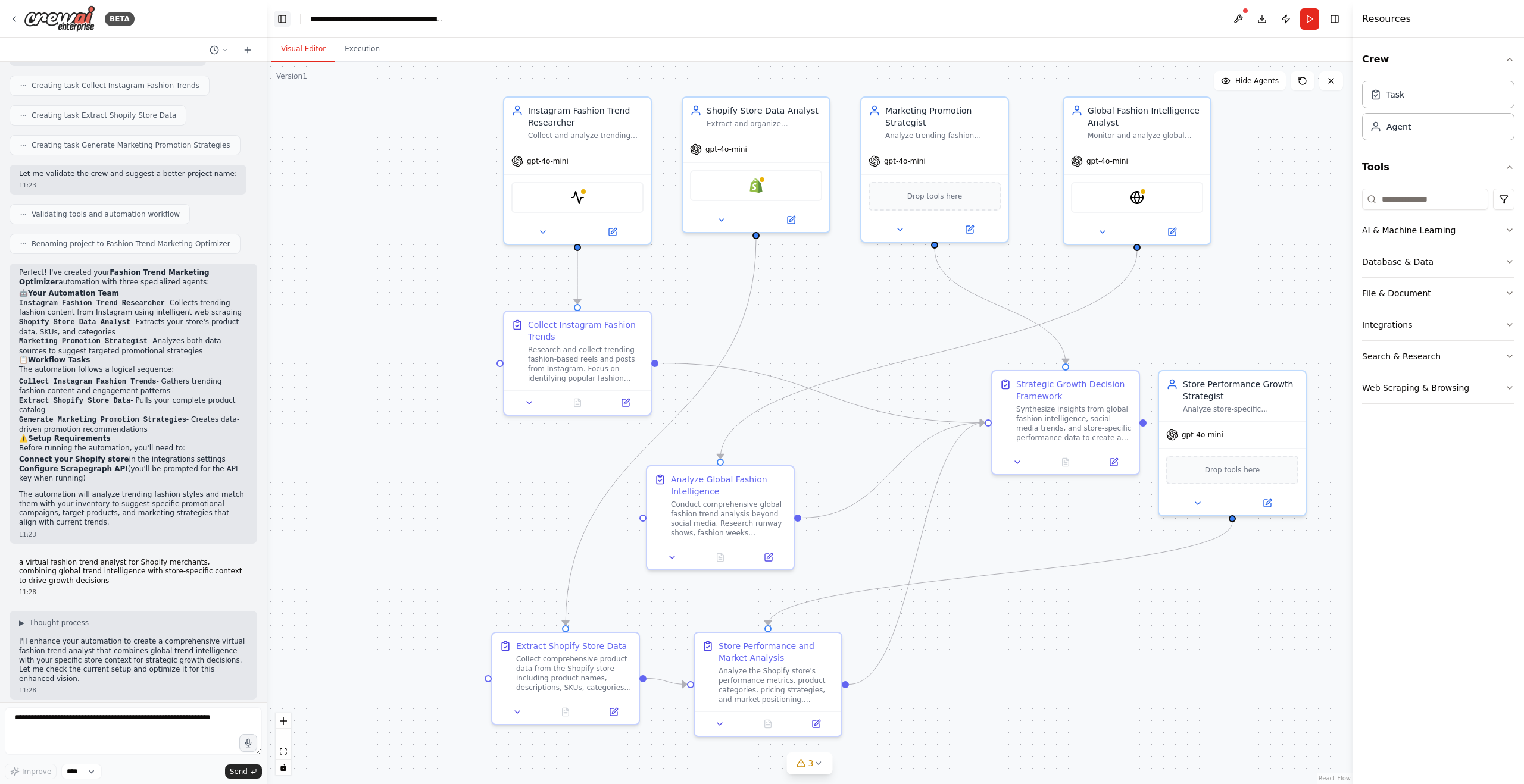
click at [277, 14] on button "Toggle Left Sidebar" at bounding box center [282, 19] width 17 height 17
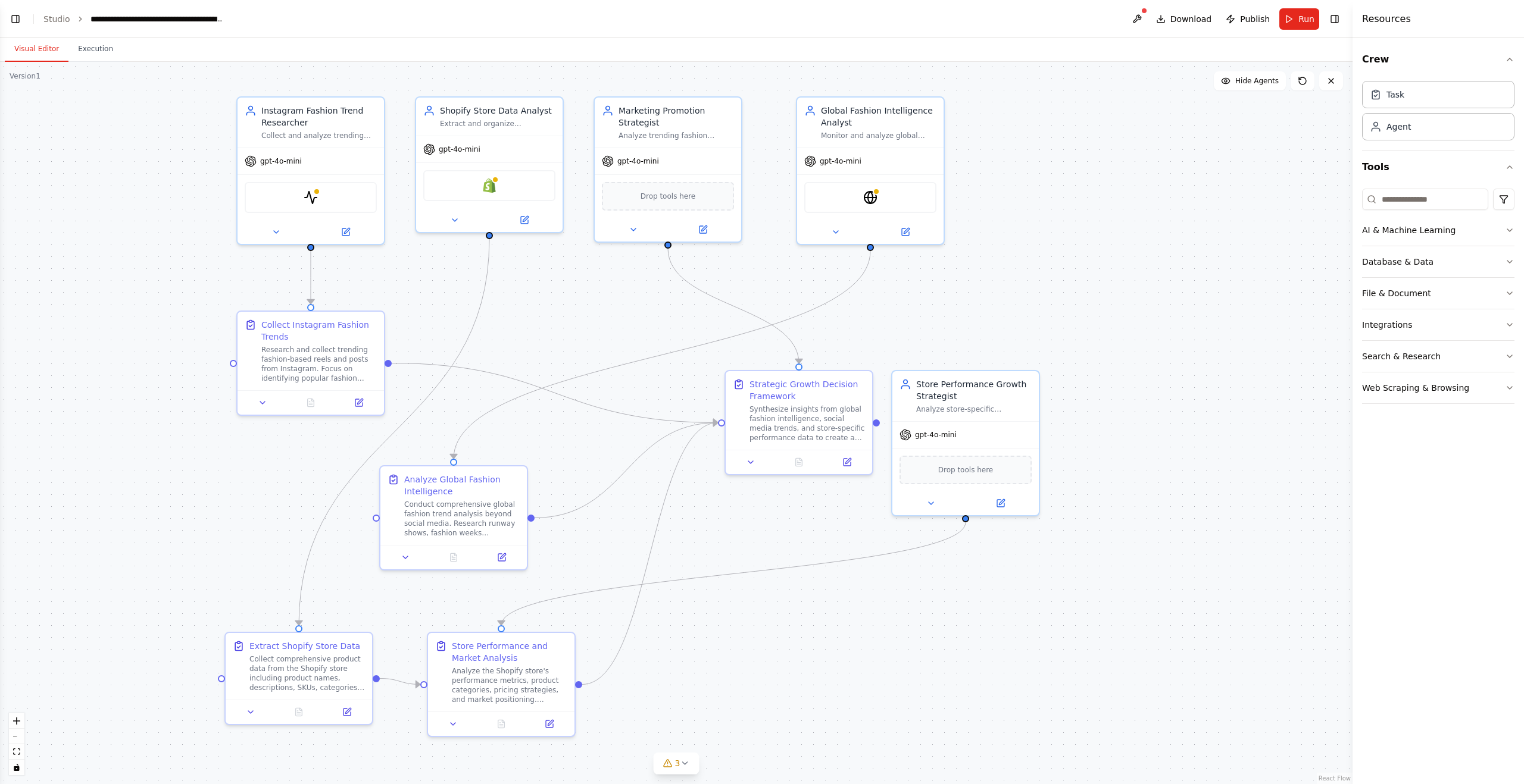
click at [1136, 247] on div ".deletable-edge-delete-btn { width: 20px; height: 20px; border: 0px solid #ffff…" at bounding box center [676, 423] width 1353 height 722
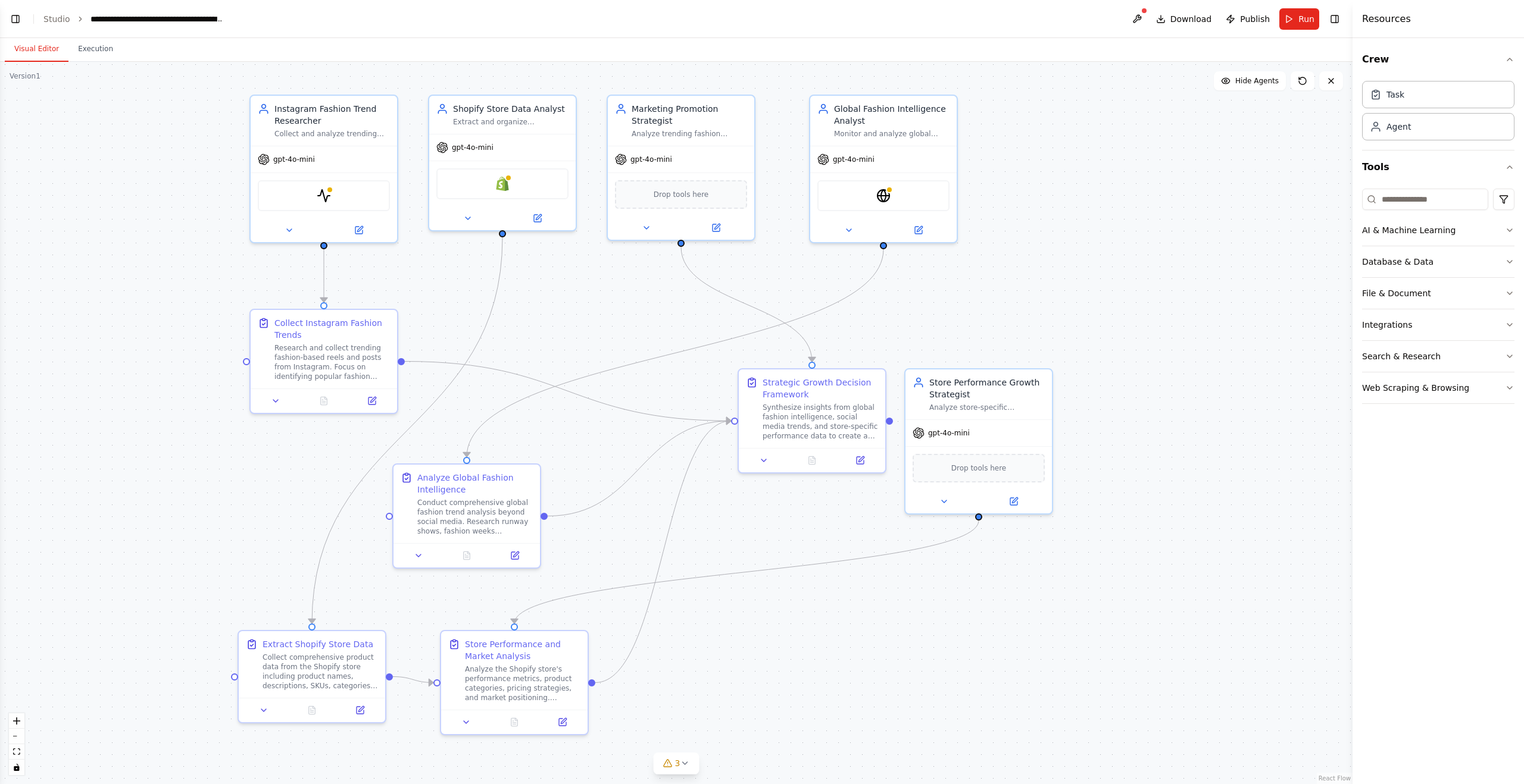
click at [1145, 278] on div ".deletable-edge-delete-btn { width: 20px; height: 20px; border: 0px solid #ffff…" at bounding box center [676, 423] width 1353 height 722
drag, startPoint x: 810, startPoint y: 387, endPoint x: 769, endPoint y: 391, distance: 41.2
click at [769, 391] on div "Strategic Growth Decision Framework" at bounding box center [784, 386] width 115 height 24
drag, startPoint x: 982, startPoint y: 390, endPoint x: 976, endPoint y: 392, distance: 6.3
click at [976, 392] on div "Store Performance Growth Strategist" at bounding box center [986, 386] width 115 height 24
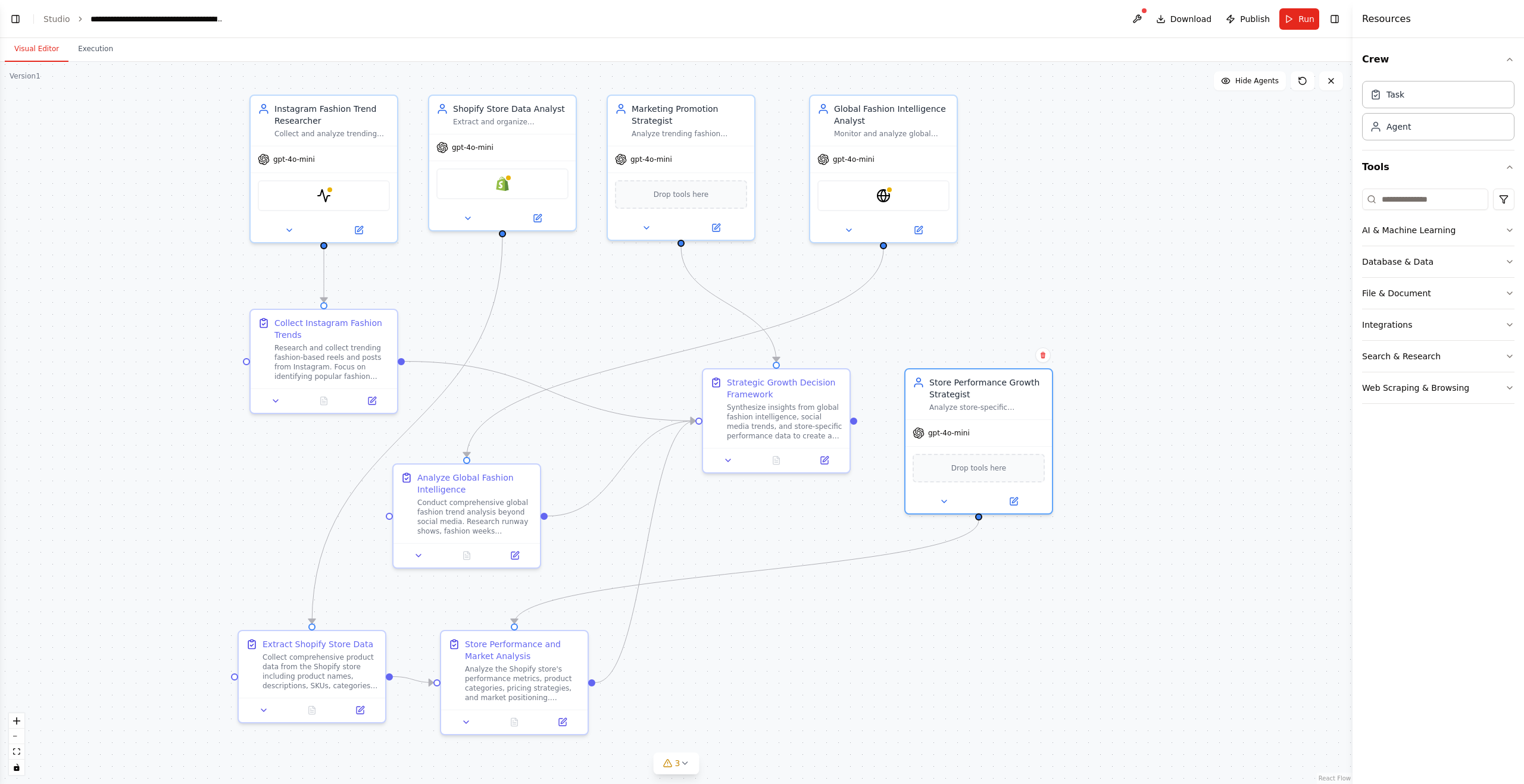
click at [1235, 406] on div ".deletable-edge-delete-btn { width: 20px; height: 20px; border: 0px solid #ffff…" at bounding box center [676, 423] width 1353 height 722
click at [959, 381] on div "Store Performance Growth Strategist" at bounding box center [986, 386] width 115 height 24
click at [1162, 422] on div ".deletable-edge-delete-btn { width: 20px; height: 20px; border: 0px solid #ffff…" at bounding box center [676, 423] width 1353 height 722
drag, startPoint x: 967, startPoint y: 391, endPoint x: 1050, endPoint y: 118, distance: 285.3
click at [1050, 118] on div "Store Performance Growth Strategist" at bounding box center [1070, 112] width 115 height 24
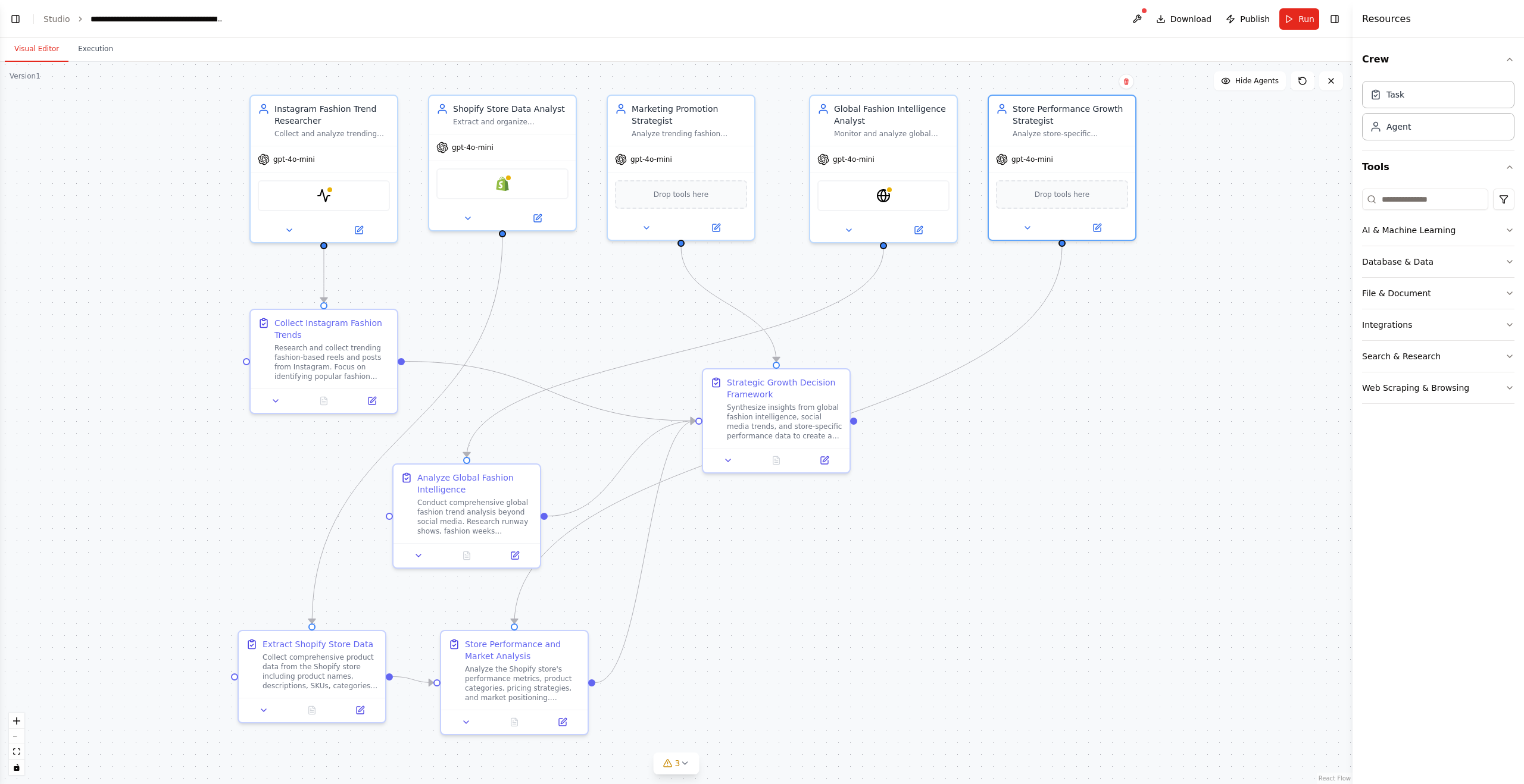
drag, startPoint x: 1152, startPoint y: 335, endPoint x: 1137, endPoint y: 353, distance: 23.4
click at [1152, 335] on div ".deletable-edge-delete-btn { width: 20px; height: 20px; border: 0px solid #ffff…" at bounding box center [676, 423] width 1353 height 722
drag, startPoint x: 525, startPoint y: 670, endPoint x: 746, endPoint y: 646, distance: 222.3
click at [746, 646] on div "Analyze the Shopify store's performance metrics, product categories, pricing st…" at bounding box center [737, 657] width 115 height 38
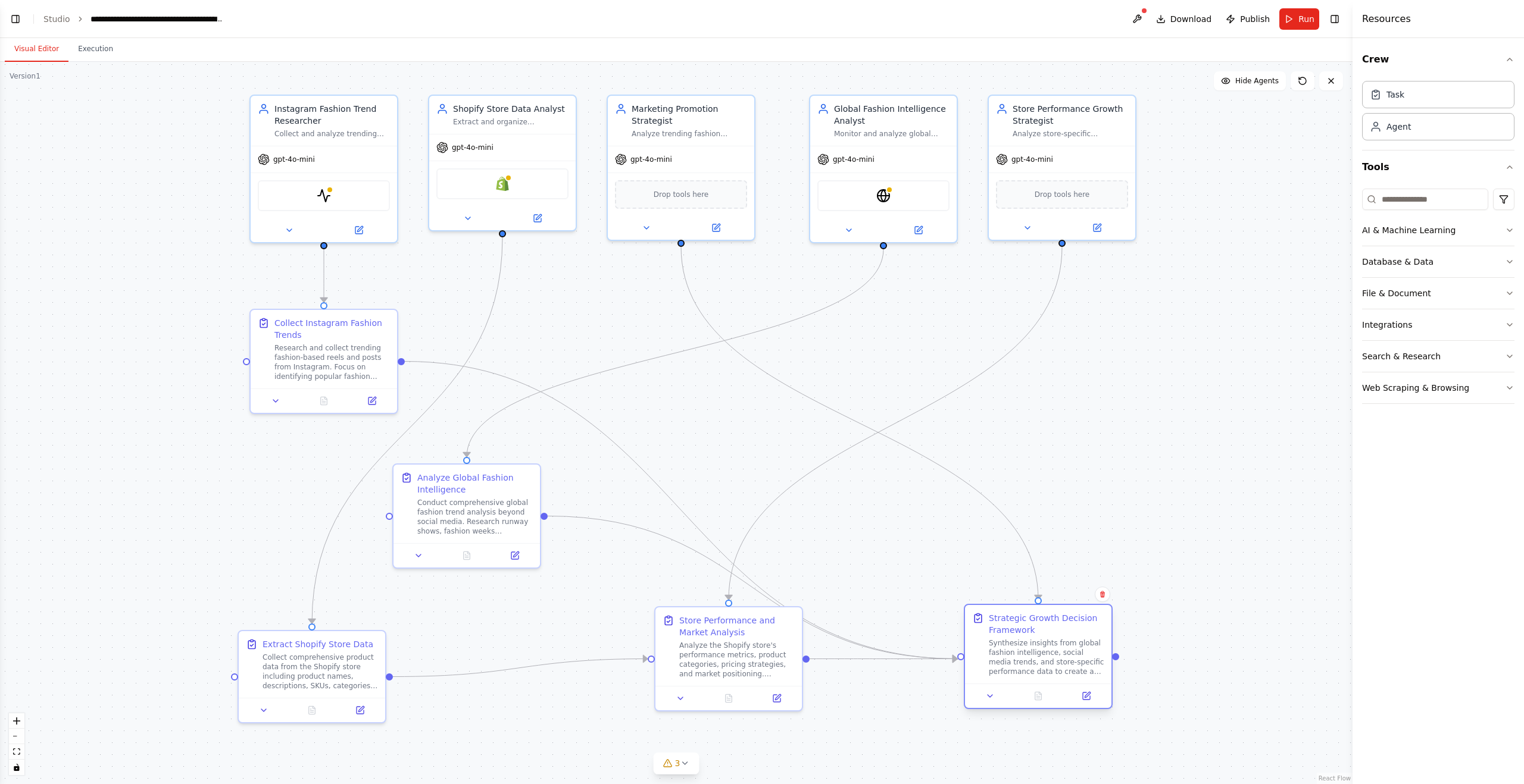
drag, startPoint x: 833, startPoint y: 400, endPoint x: 1096, endPoint y: 640, distance: 356.0
click at [1096, 640] on div "Strategic Growth Decision Framework Synthesize insights from global fashion int…" at bounding box center [1046, 644] width 115 height 65
drag, startPoint x: 706, startPoint y: 640, endPoint x: 603, endPoint y: 652, distance: 103.7
click at [603, 652] on div "Analyze the Shopify store's performance metrics, product categories, pricing st…" at bounding box center [629, 669] width 115 height 38
drag, startPoint x: 606, startPoint y: 638, endPoint x: 627, endPoint y: 639, distance: 21.0
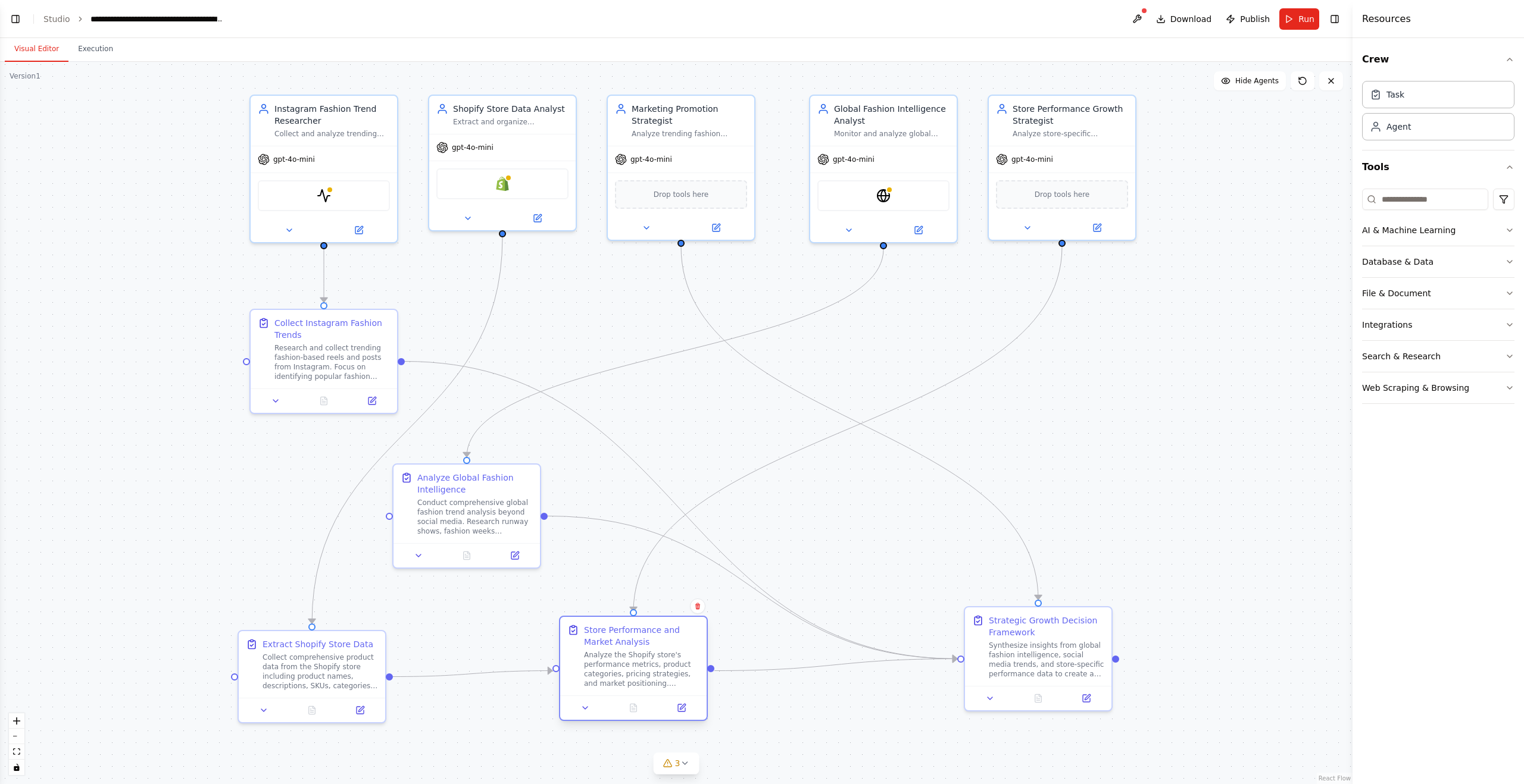
click at [624, 639] on div "Store Performance and Market Analysis" at bounding box center [641, 636] width 115 height 24
drag, startPoint x: 1029, startPoint y: 624, endPoint x: 1053, endPoint y: 630, distance: 24.7
click at [1053, 630] on div "Strategic Growth Decision Framework" at bounding box center [1070, 624] width 115 height 24
click at [870, 549] on div ".deletable-edge-delete-btn { width: 20px; height: 20px; border: 0px solid #ffff…" at bounding box center [676, 423] width 1353 height 722
drag, startPoint x: 639, startPoint y: 640, endPoint x: 653, endPoint y: 640, distance: 14.0
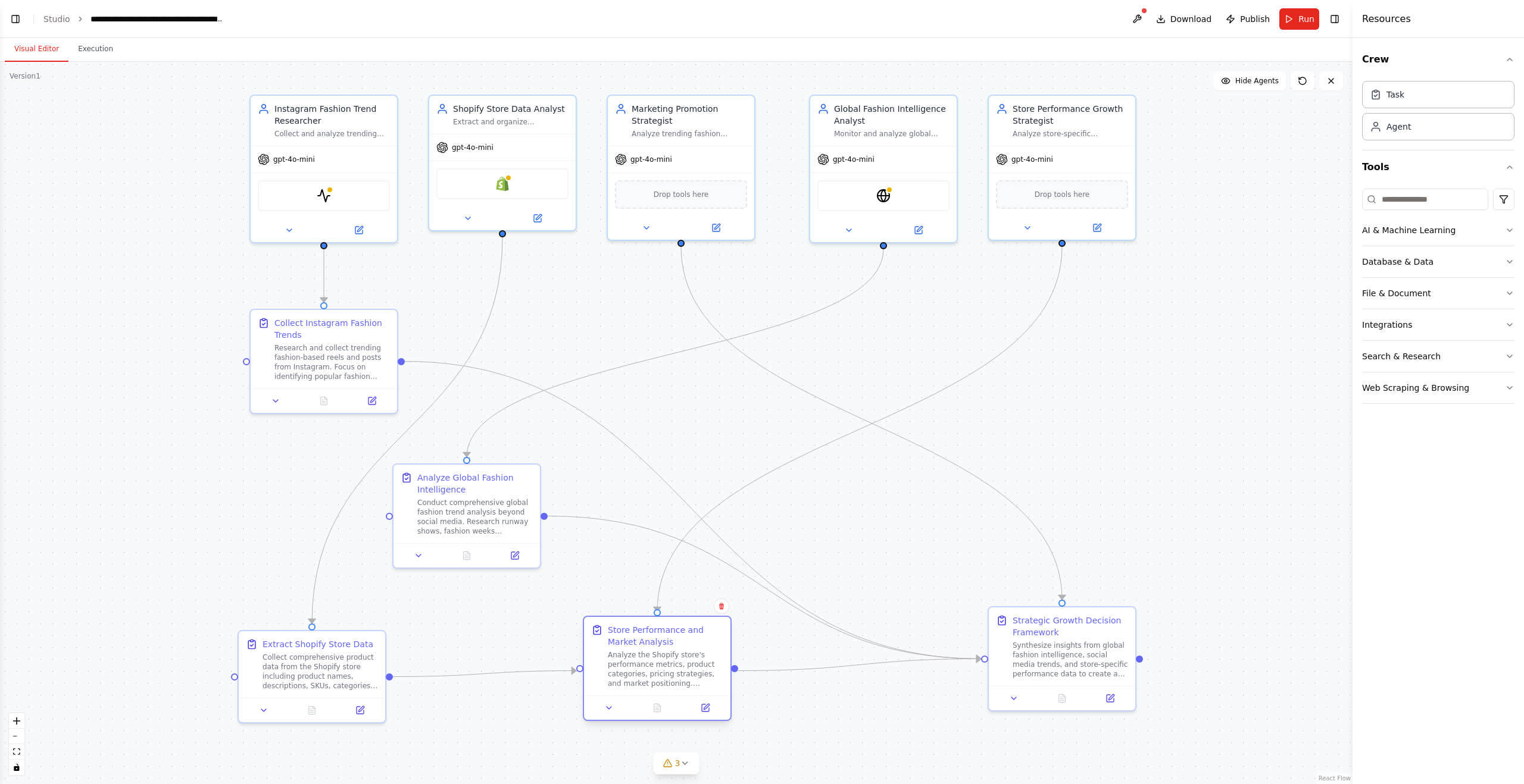
click at [653, 640] on div "Store Performance and Market Analysis" at bounding box center [665, 636] width 115 height 24
drag, startPoint x: 640, startPoint y: 641, endPoint x: 640, endPoint y: 647, distance: 6.0
click at [640, 647] on div "Store Performance and Market Analysis" at bounding box center [665, 648] width 115 height 24
click at [846, 558] on div ".deletable-edge-delete-btn { width: 20px; height: 20px; border: 0px solid #ffff…" at bounding box center [676, 423] width 1353 height 722
click at [284, 329] on div "Collect Instagram Fashion Trends" at bounding box center [332, 326] width 115 height 24
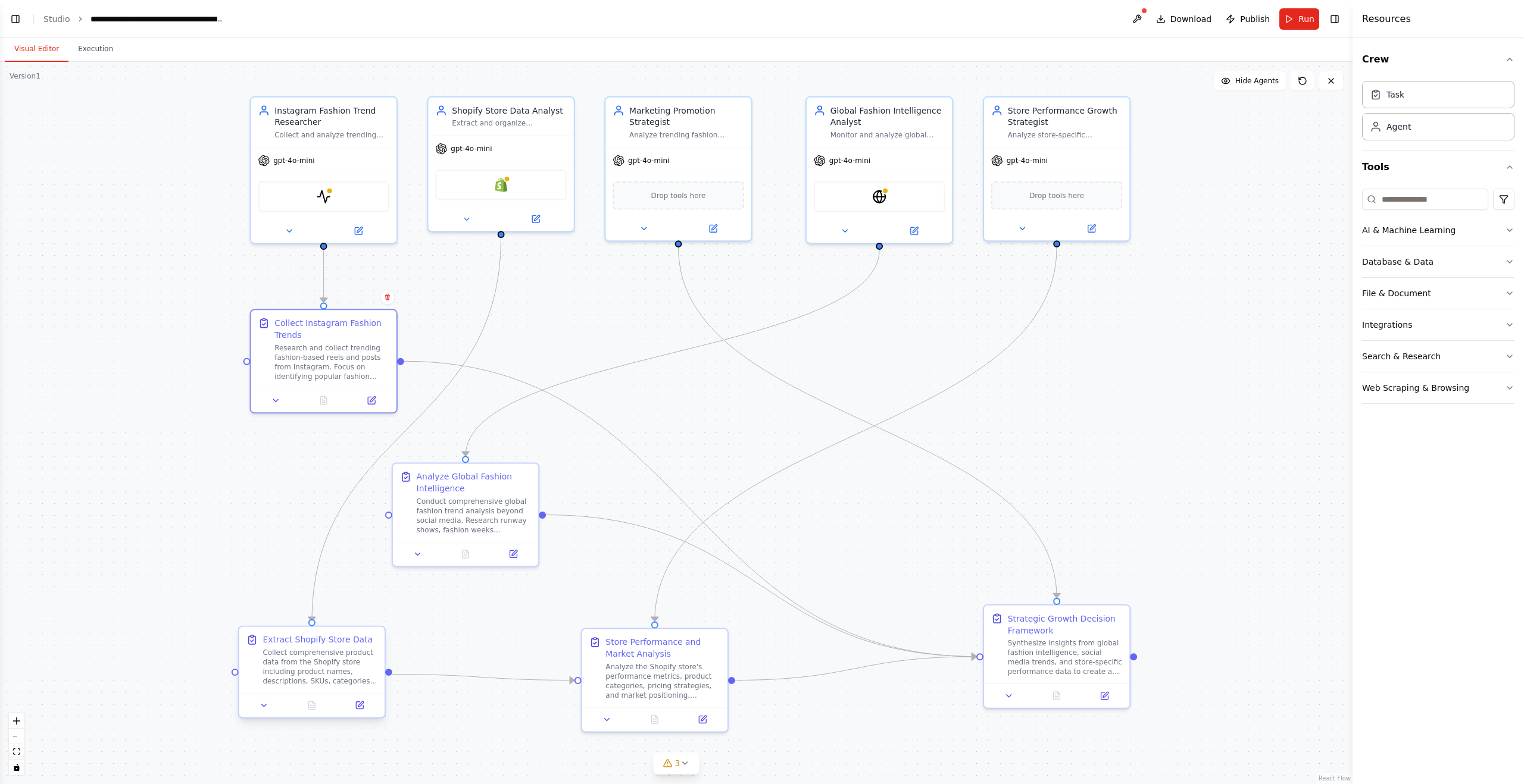
click at [306, 658] on div "Collect comprehensive product data from the Shopify store including product nam…" at bounding box center [320, 666] width 115 height 38
click at [477, 493] on div "Analyze Global Fashion Intelligence Conduct comprehensive global fashion trend …" at bounding box center [474, 500] width 115 height 64
click at [650, 642] on div "Store Performance and Market Analysis" at bounding box center [662, 634] width 115 height 24
drag, startPoint x: 292, startPoint y: 639, endPoint x: 292, endPoint y: 616, distance: 23.0
click at [292, 616] on div "Extract Shopify Store Data" at bounding box center [317, 616] width 110 height 12
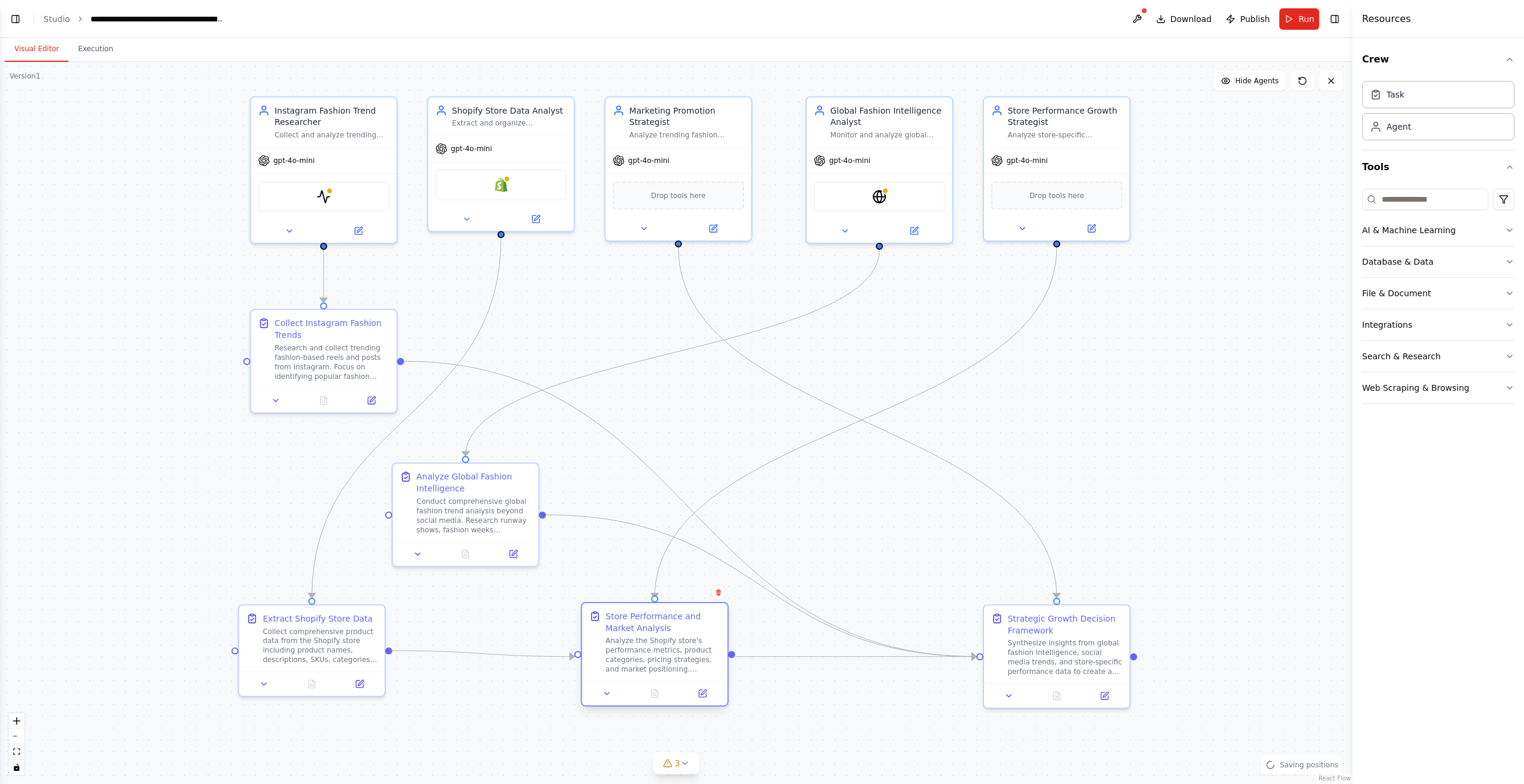
drag, startPoint x: 628, startPoint y: 642, endPoint x: 625, endPoint y: 631, distance: 11.4
click at [625, 631] on div "Store Performance and Market Analysis" at bounding box center [662, 622] width 115 height 24
click at [609, 692] on icon at bounding box center [607, 694] width 5 height 2
click at [608, 692] on icon at bounding box center [607, 694] width 10 height 10
click at [558, 631] on div ".deletable-edge-delete-btn { width: 20px; height: 20px; border: 0px solid #ffff…" at bounding box center [676, 423] width 1353 height 722
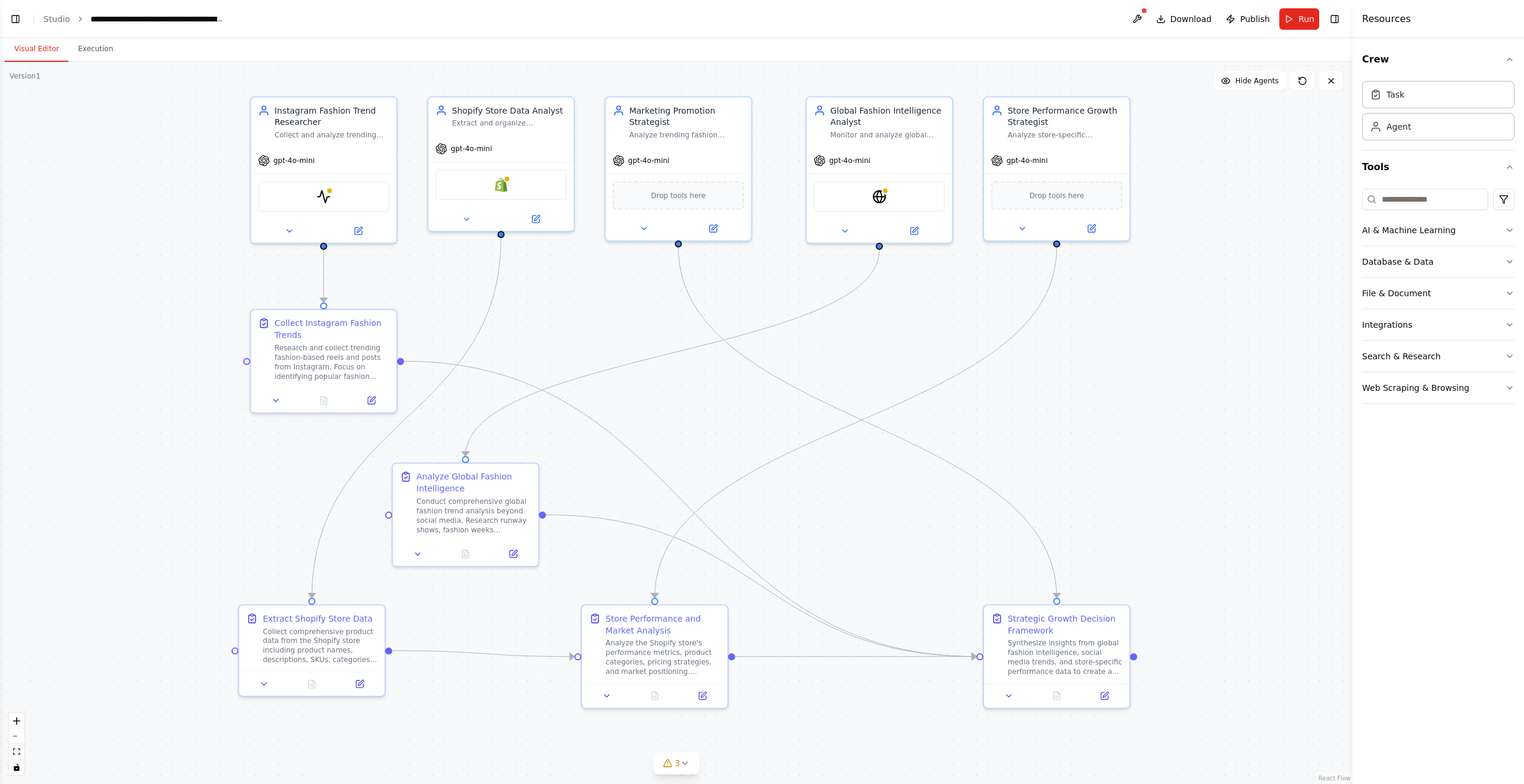
click at [620, 282] on div ".deletable-edge-delete-btn { width: 20px; height: 20px; border: 0px solid #ffff…" at bounding box center [676, 423] width 1353 height 722
click at [647, 108] on div "Marketing Promotion Strategist" at bounding box center [687, 114] width 115 height 24
click at [1227, 267] on div ".deletable-edge-delete-btn { width: 20px; height: 20px; border: 0px solid #ffff…" at bounding box center [676, 423] width 1353 height 722
